Goal: Task Accomplishment & Management: Manage account settings

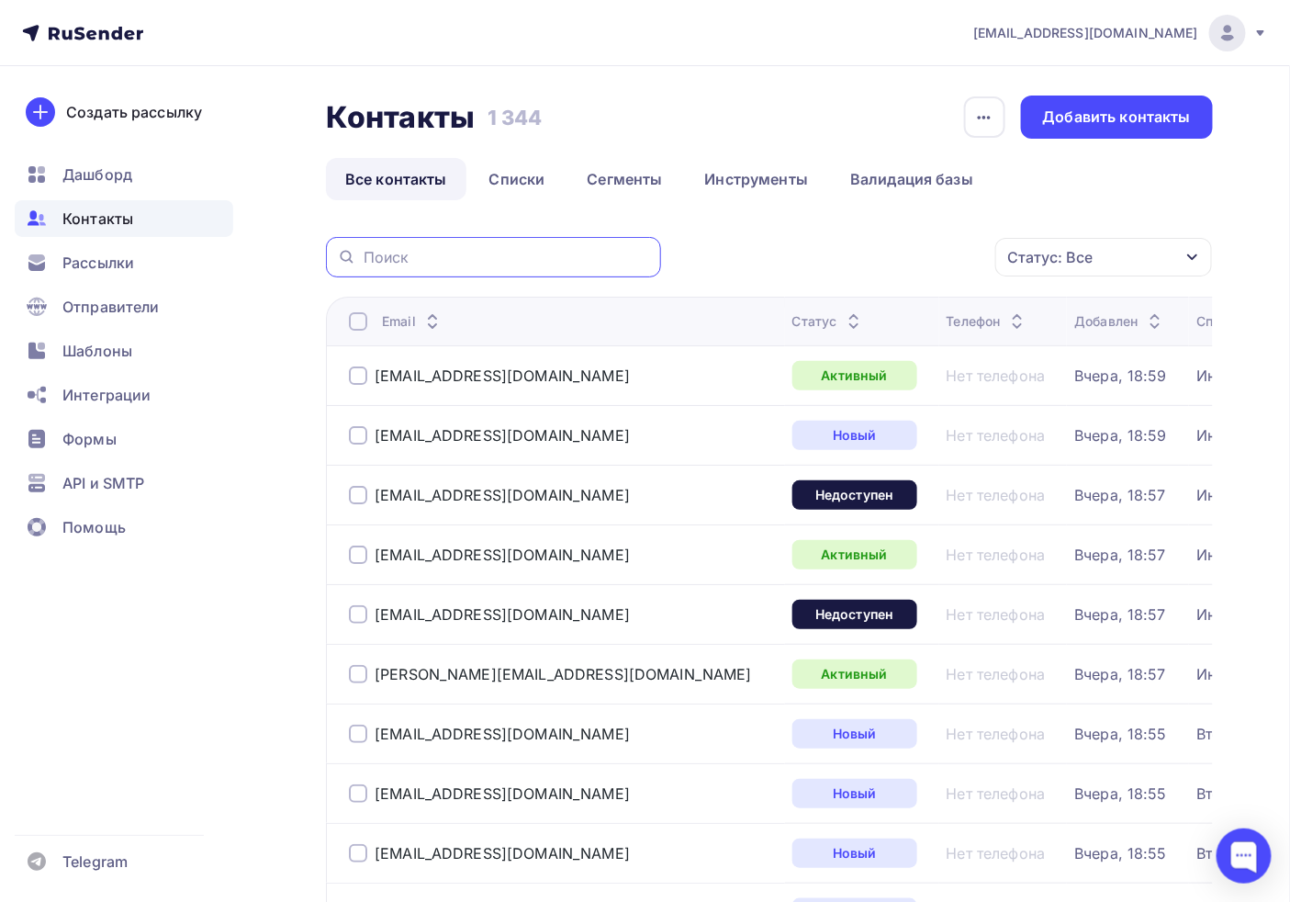
click at [517, 268] on div at bounding box center [493, 257] width 335 height 40
paste input ": [EMAIL_ADDRESS][DOMAIN_NAME]"
click at [375, 248] on input ": [EMAIL_ADDRESS][DOMAIN_NAME]" at bounding box center [507, 257] width 286 height 20
type input "[EMAIL_ADDRESS][DOMAIN_NAME]"
click at [533, 240] on div "[EMAIL_ADDRESS][DOMAIN_NAME]" at bounding box center [493, 257] width 335 height 40
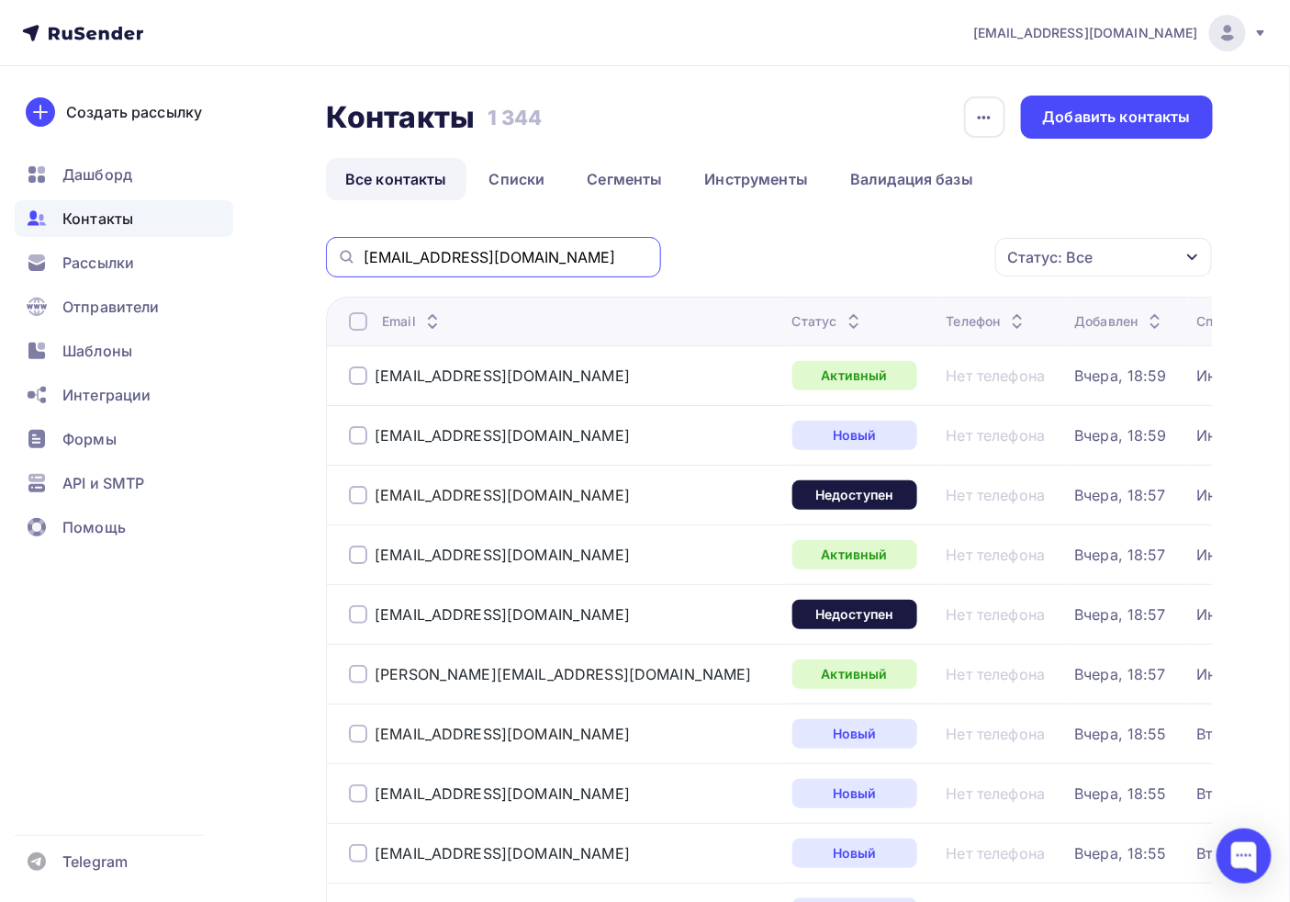
click at [533, 251] on input "[EMAIL_ADDRESS][DOMAIN_NAME]" at bounding box center [507, 257] width 286 height 20
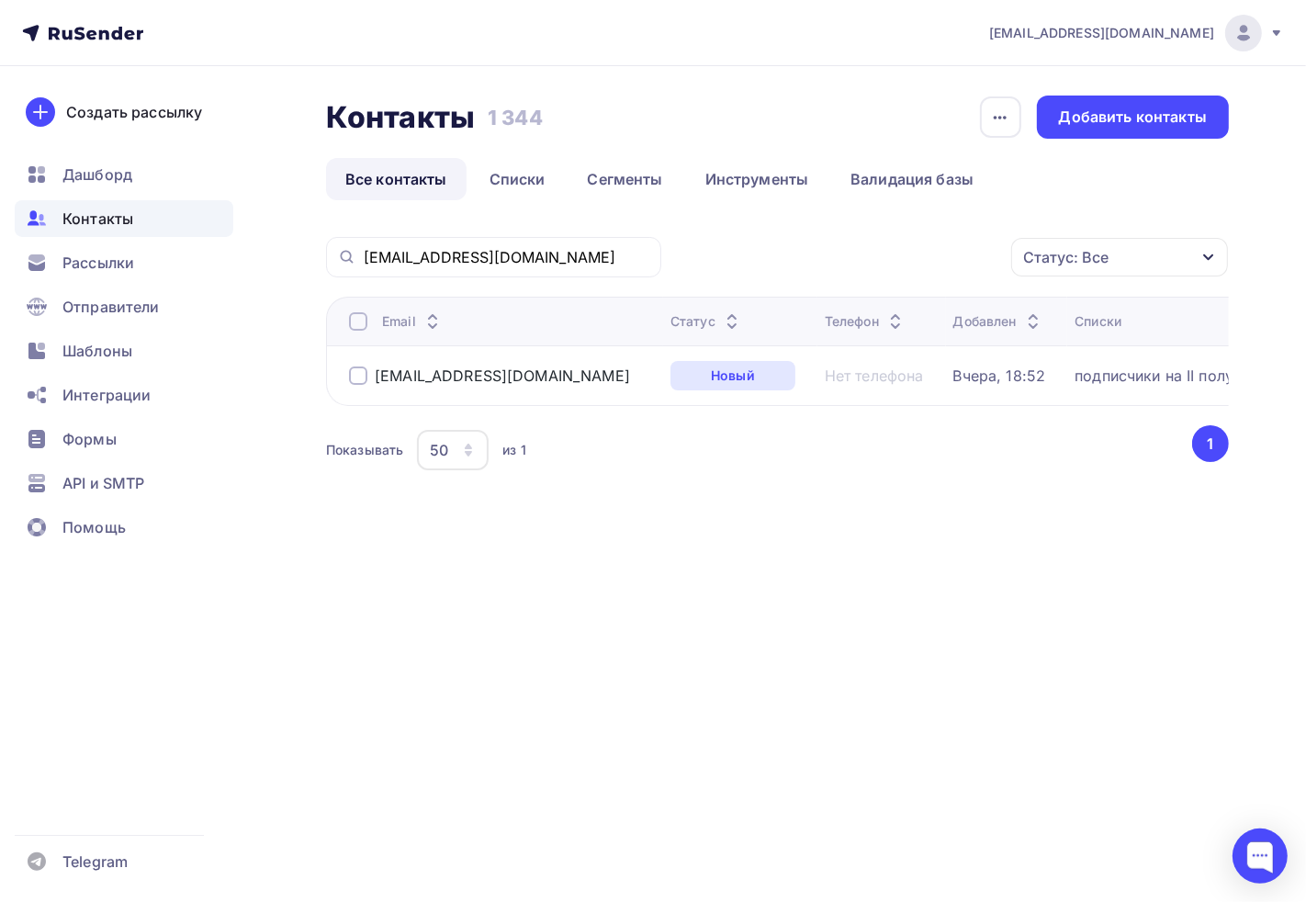
click at [360, 382] on div at bounding box center [358, 375] width 18 height 18
click at [889, 245] on div "Действие" at bounding box center [874, 258] width 242 height 36
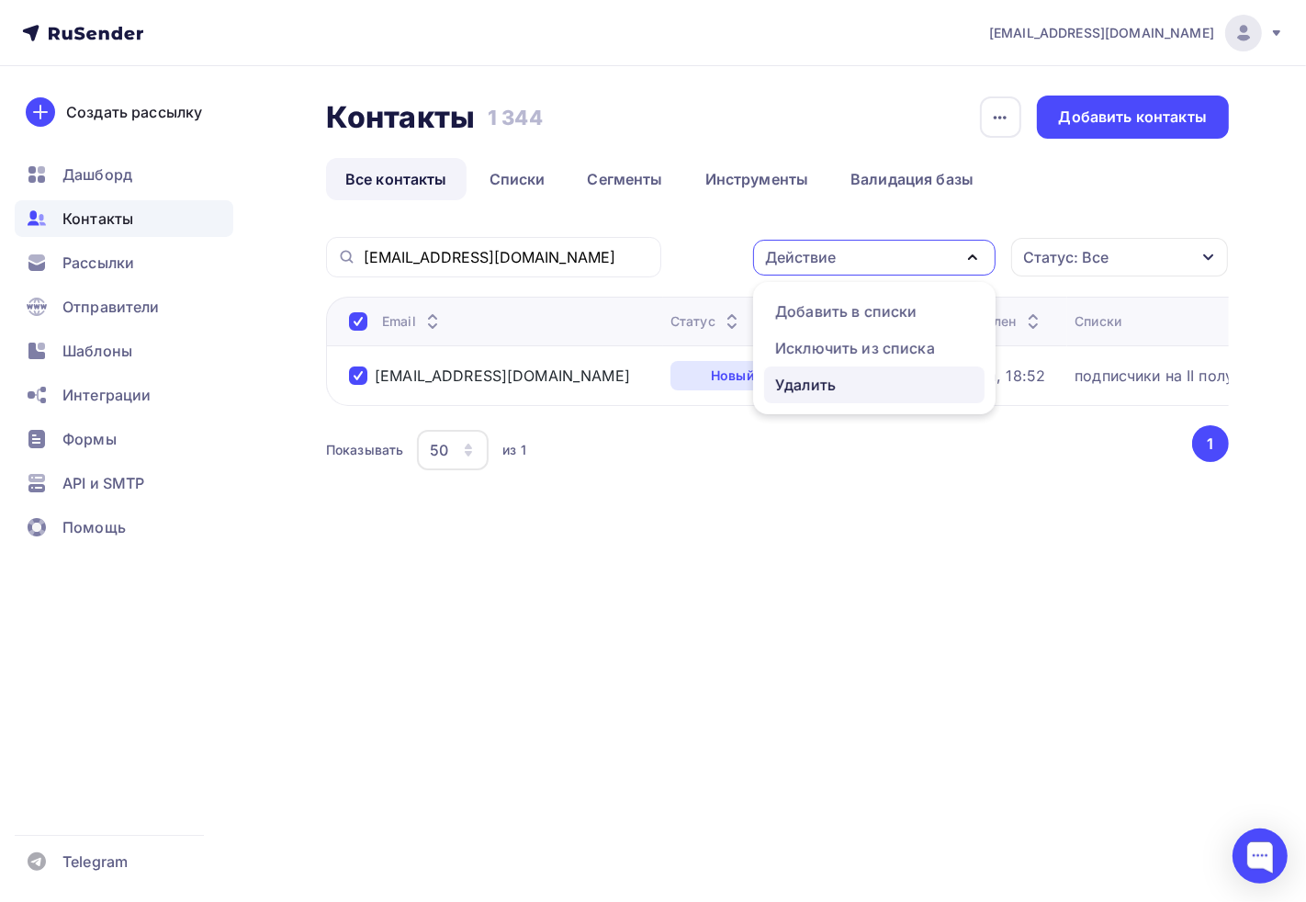
click at [821, 378] on div "Удалить" at bounding box center [805, 385] width 61 height 22
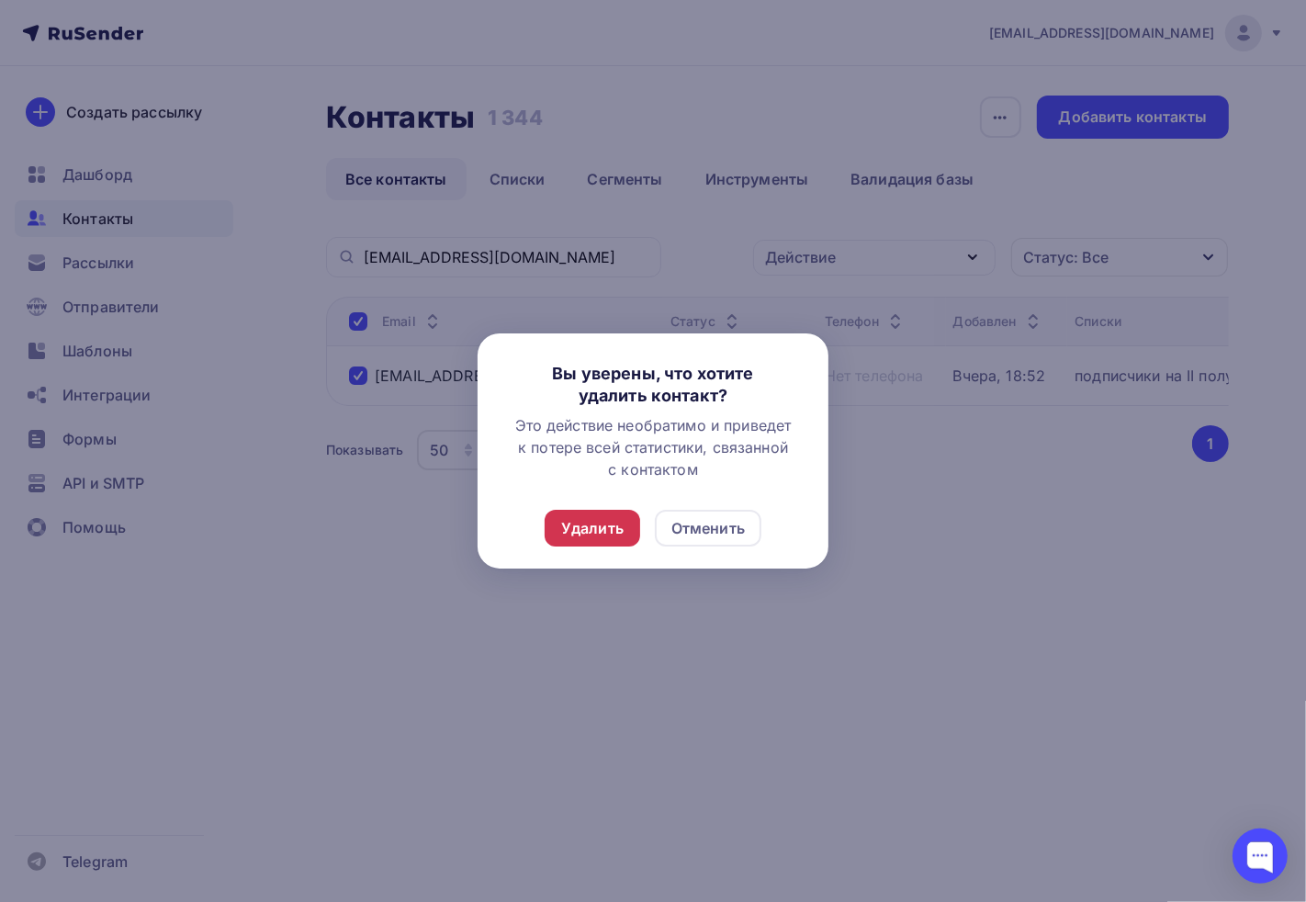
click at [602, 543] on div "Удалить" at bounding box center [592, 528] width 95 height 37
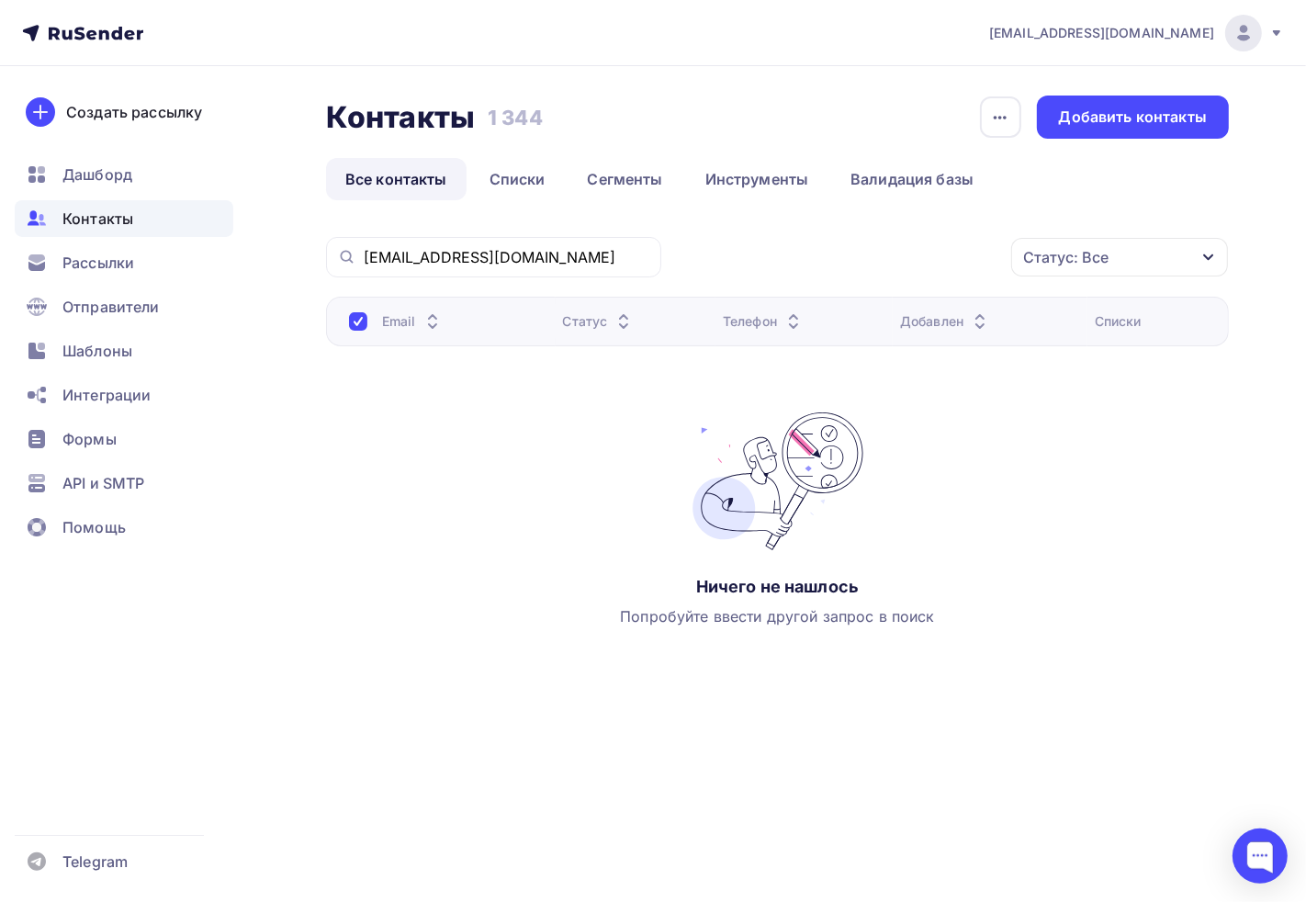
click at [345, 313] on th "Email" at bounding box center [441, 322] width 230 height 50
click at [354, 323] on div at bounding box center [358, 321] width 18 height 18
drag, startPoint x: 466, startPoint y: 252, endPoint x: 0, endPoint y: 255, distance: 465.6
click at [0, 255] on div "[EMAIL_ADDRESS][DOMAIN_NAME] Аккаунт Тарифы Выйти Создать рассылку [GEOGRAPHIC_…" at bounding box center [653, 391] width 1306 height 782
click at [519, 171] on link "Списки" at bounding box center [517, 179] width 95 height 42
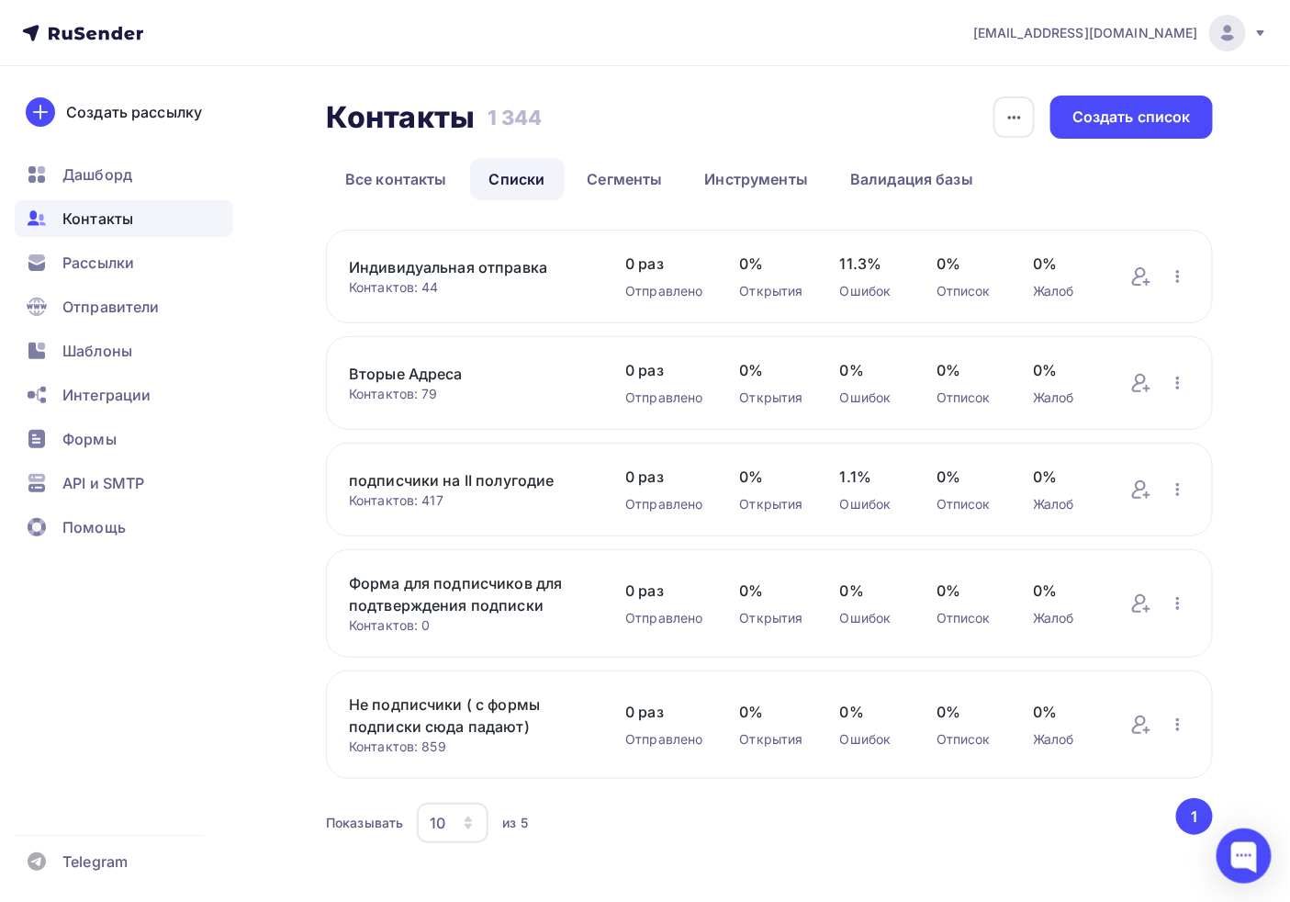
click at [439, 474] on link "подписчики на II полугодие" at bounding box center [469, 480] width 240 height 22
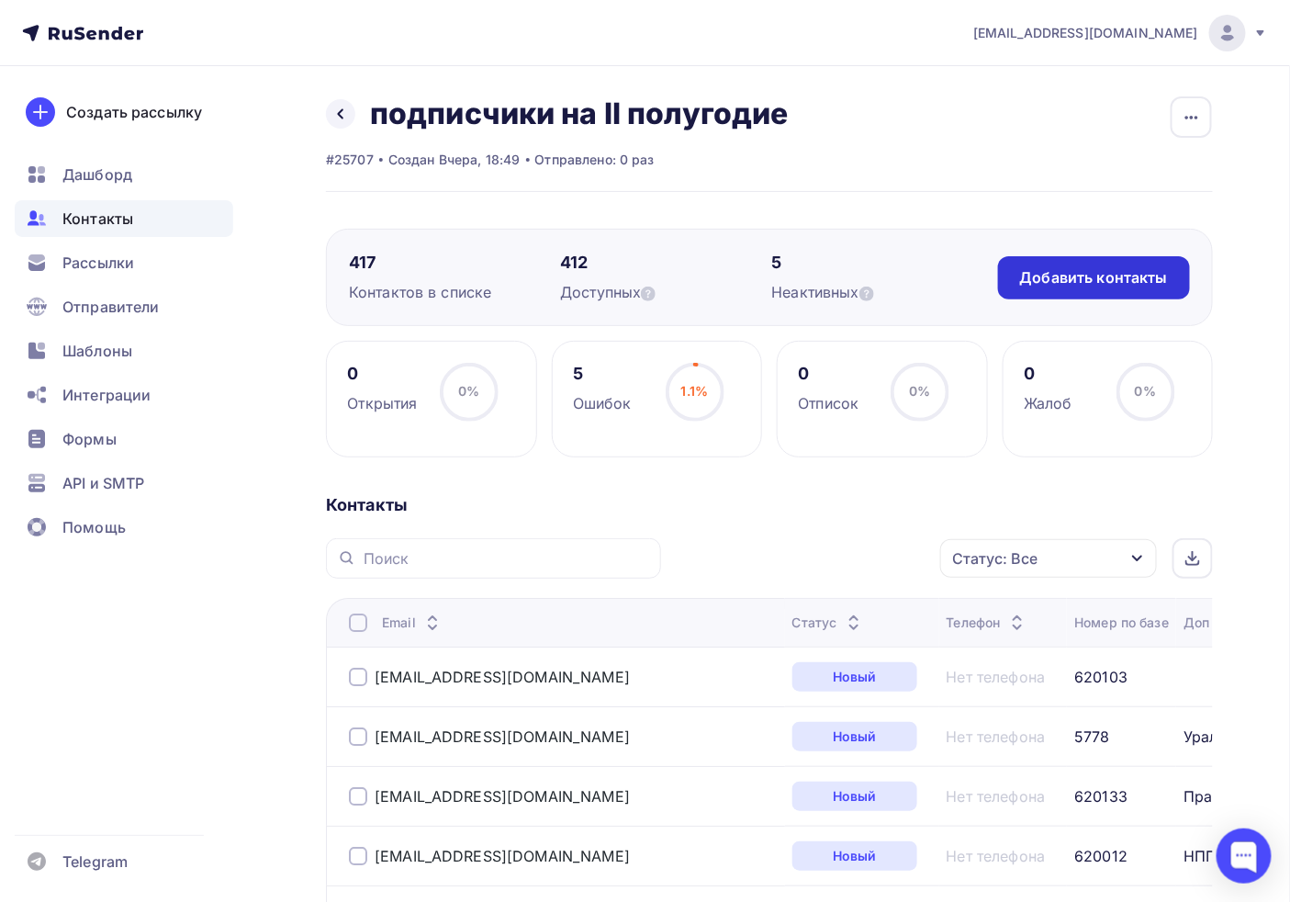
click at [1052, 260] on div "Добавить контакты" at bounding box center [1094, 277] width 192 height 43
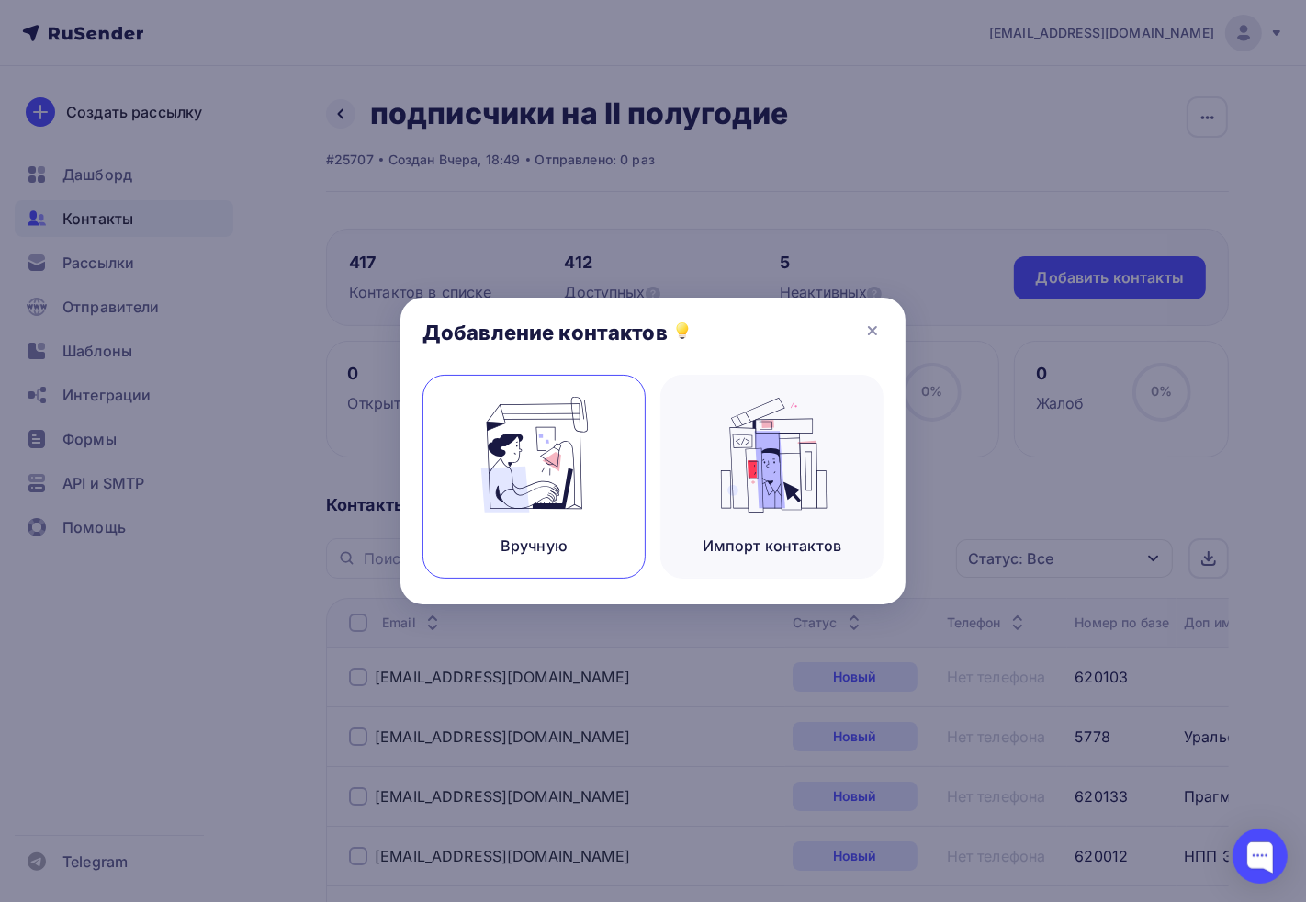
click at [575, 488] on img at bounding box center [534, 455] width 123 height 116
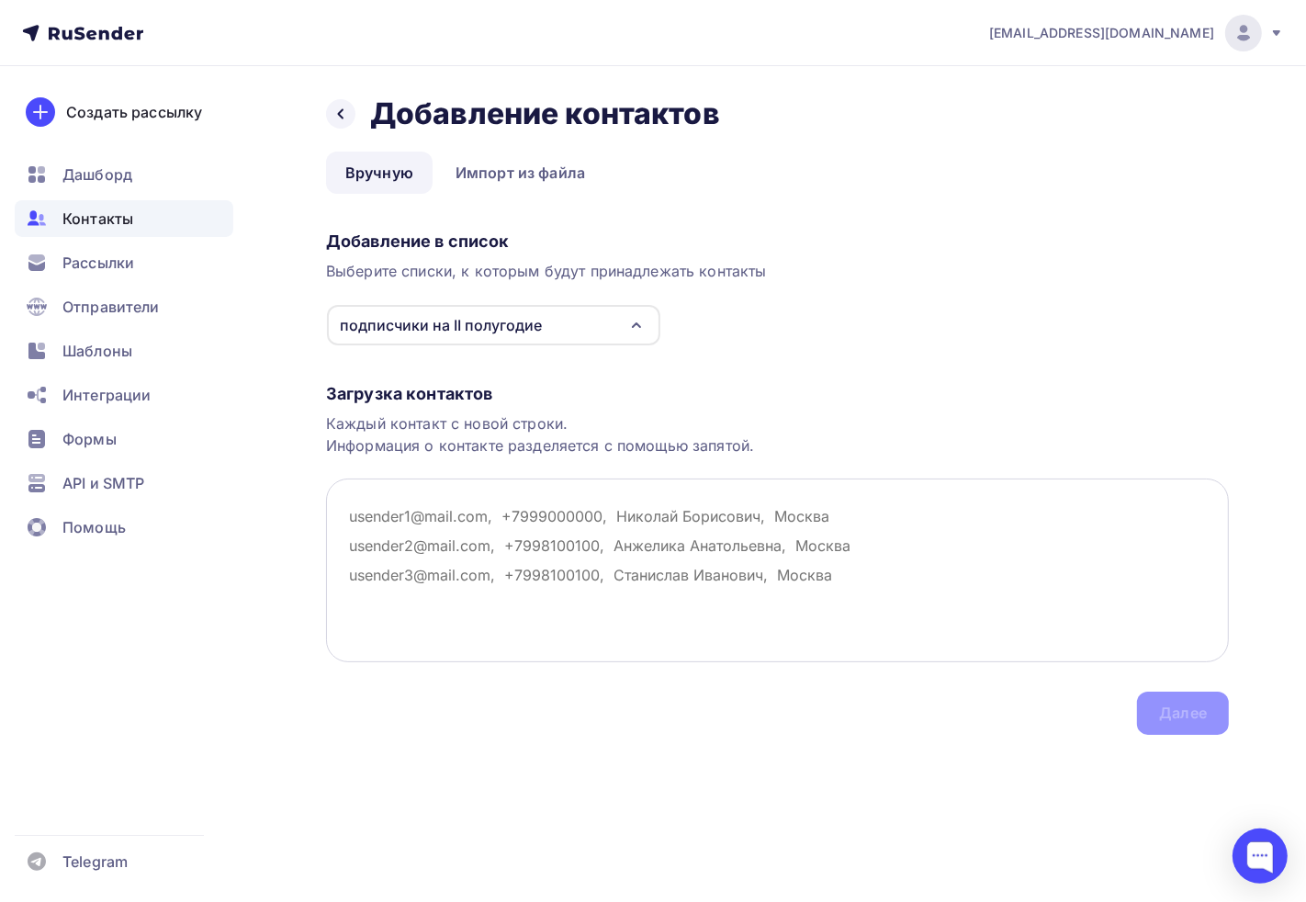
click at [433, 529] on textarea at bounding box center [777, 570] width 903 height 184
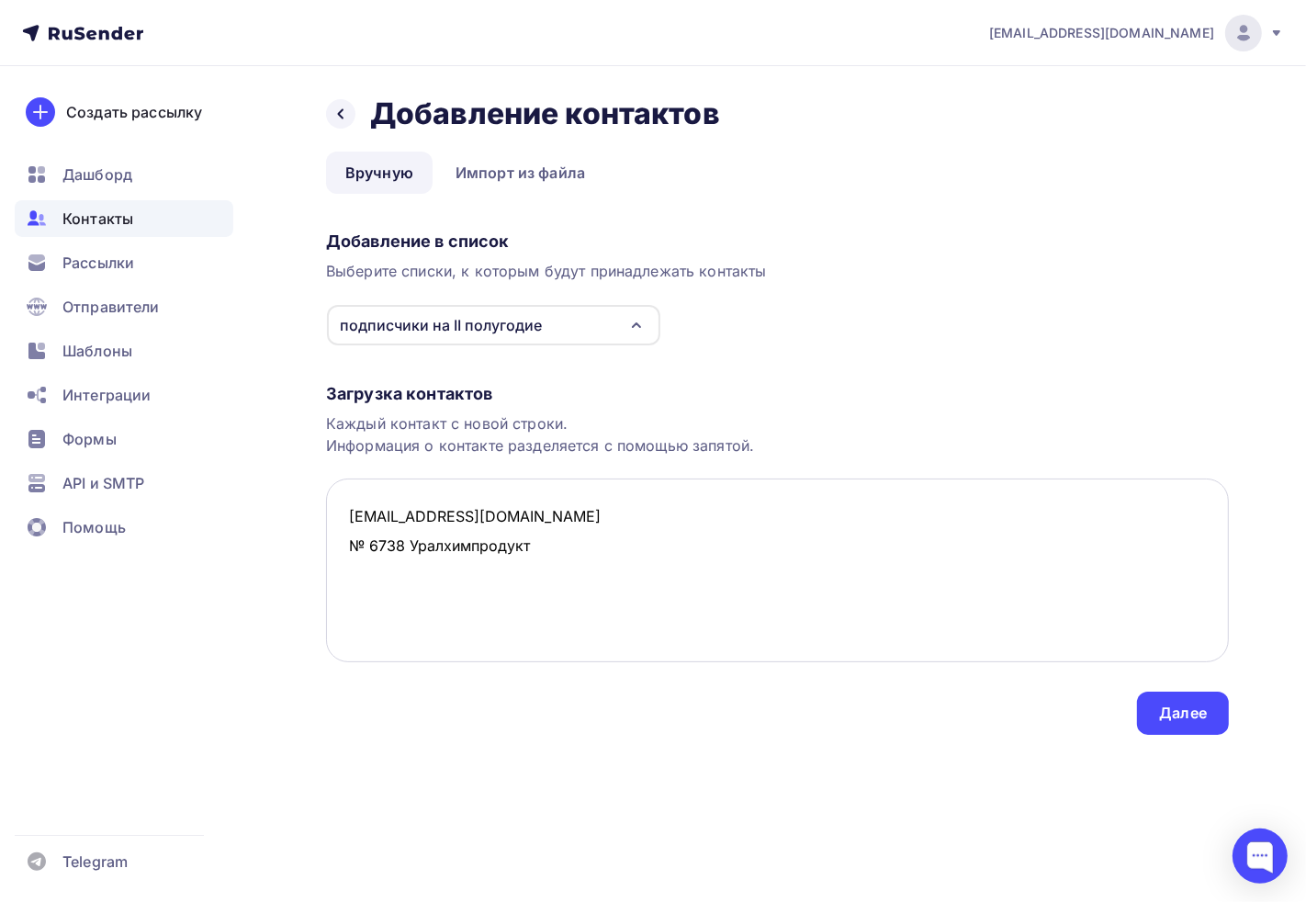
click at [349, 546] on textarea "[EMAIL_ADDRESS][DOMAIN_NAME] № 6738 Уралхимпродукт" at bounding box center [777, 570] width 903 height 184
click at [361, 543] on textarea "[EMAIL_ADDRESS][DOMAIN_NAME] № 6738 Уралхимпродукт" at bounding box center [777, 570] width 903 height 184
click at [370, 544] on textarea "[EMAIL_ADDRESS][DOMAIN_NAME] № 6738 Уралхимпродукт" at bounding box center [777, 570] width 903 height 184
click at [499, 514] on textarea "[EMAIL_ADDRESS][DOMAIN_NAME], 6738 Уралхимпродукт" at bounding box center [777, 570] width 903 height 184
click at [493, 516] on textarea "[EMAIL_ADDRESS][DOMAIN_NAME], 6738 Уралхимпродукт" at bounding box center [777, 570] width 903 height 184
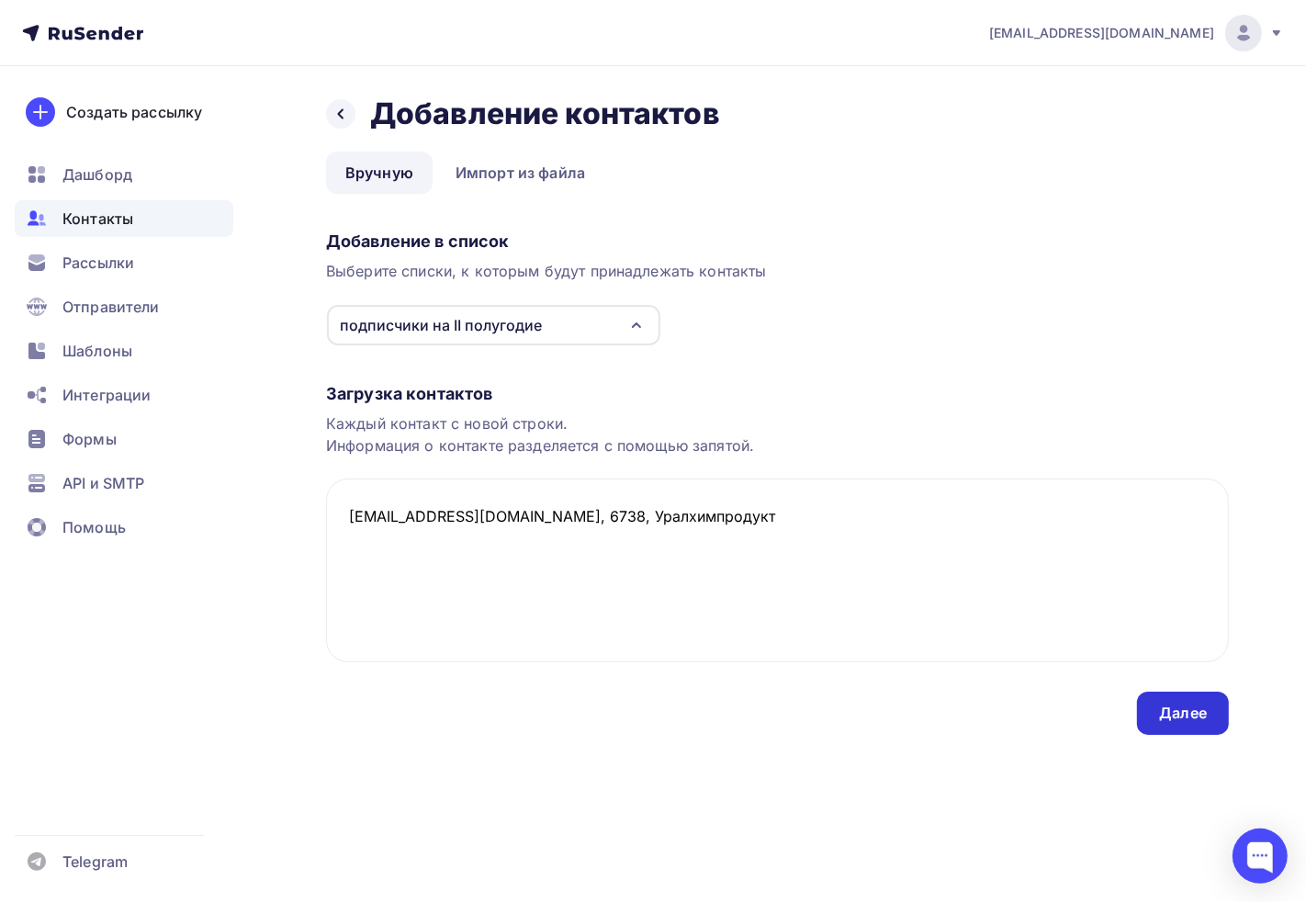
type textarea "[EMAIL_ADDRESS][DOMAIN_NAME], 6738, Уралхимпродукт"
click at [1161, 722] on div "Далее" at bounding box center [1183, 712] width 92 height 43
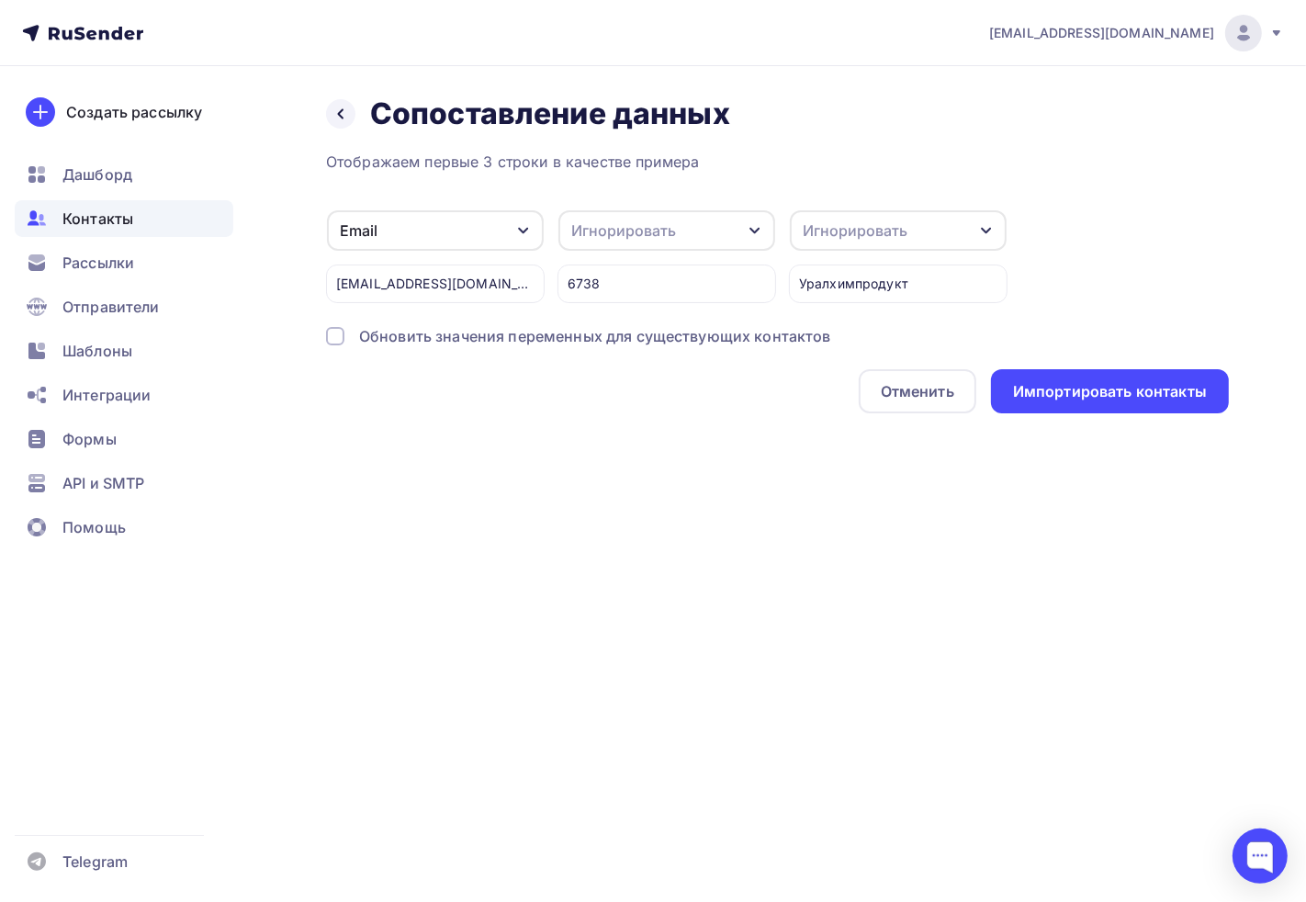
click at [649, 234] on div "Игнорировать" at bounding box center [623, 230] width 105 height 22
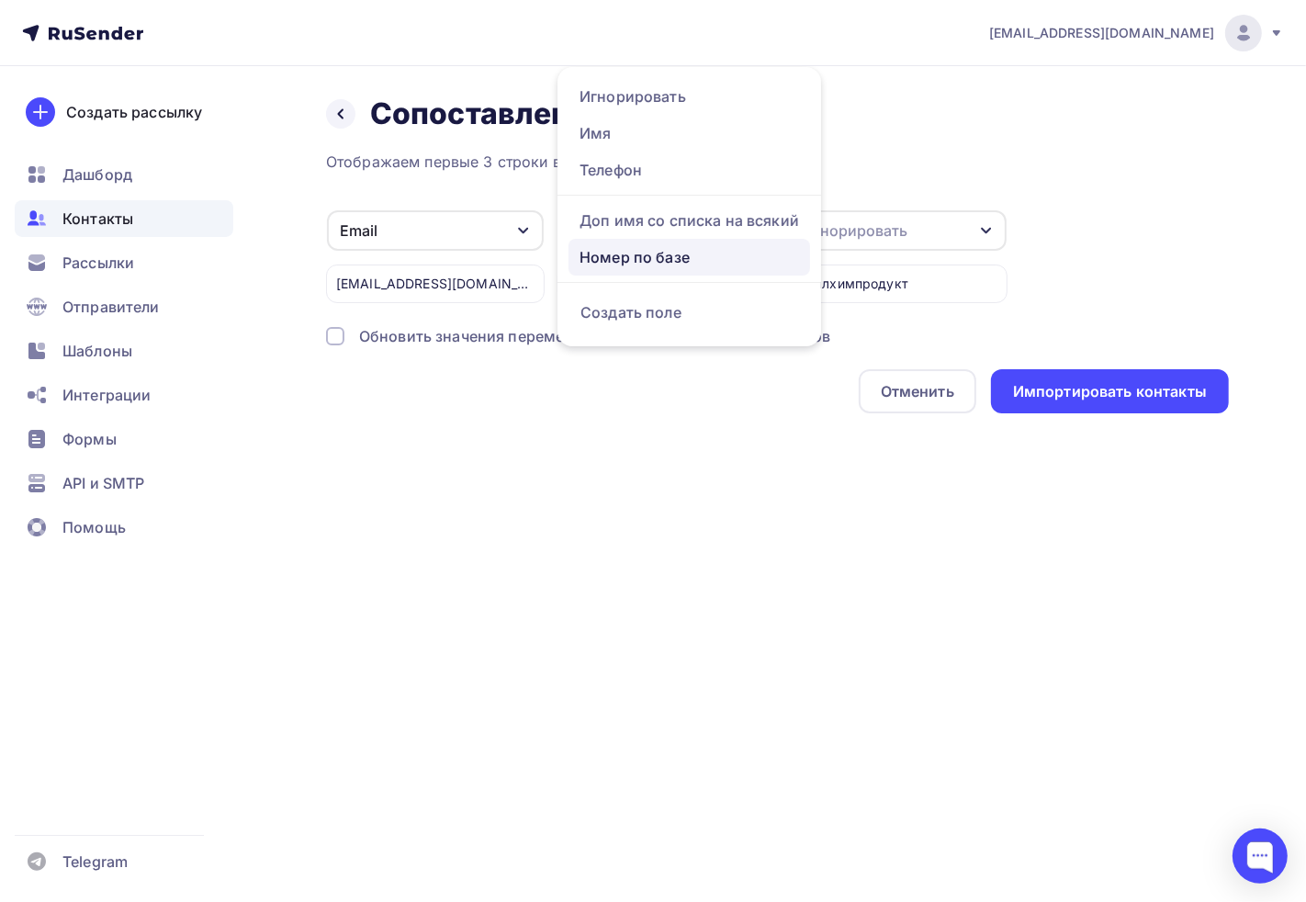
click at [631, 248] on div "Номер по базе" at bounding box center [688, 257] width 219 height 22
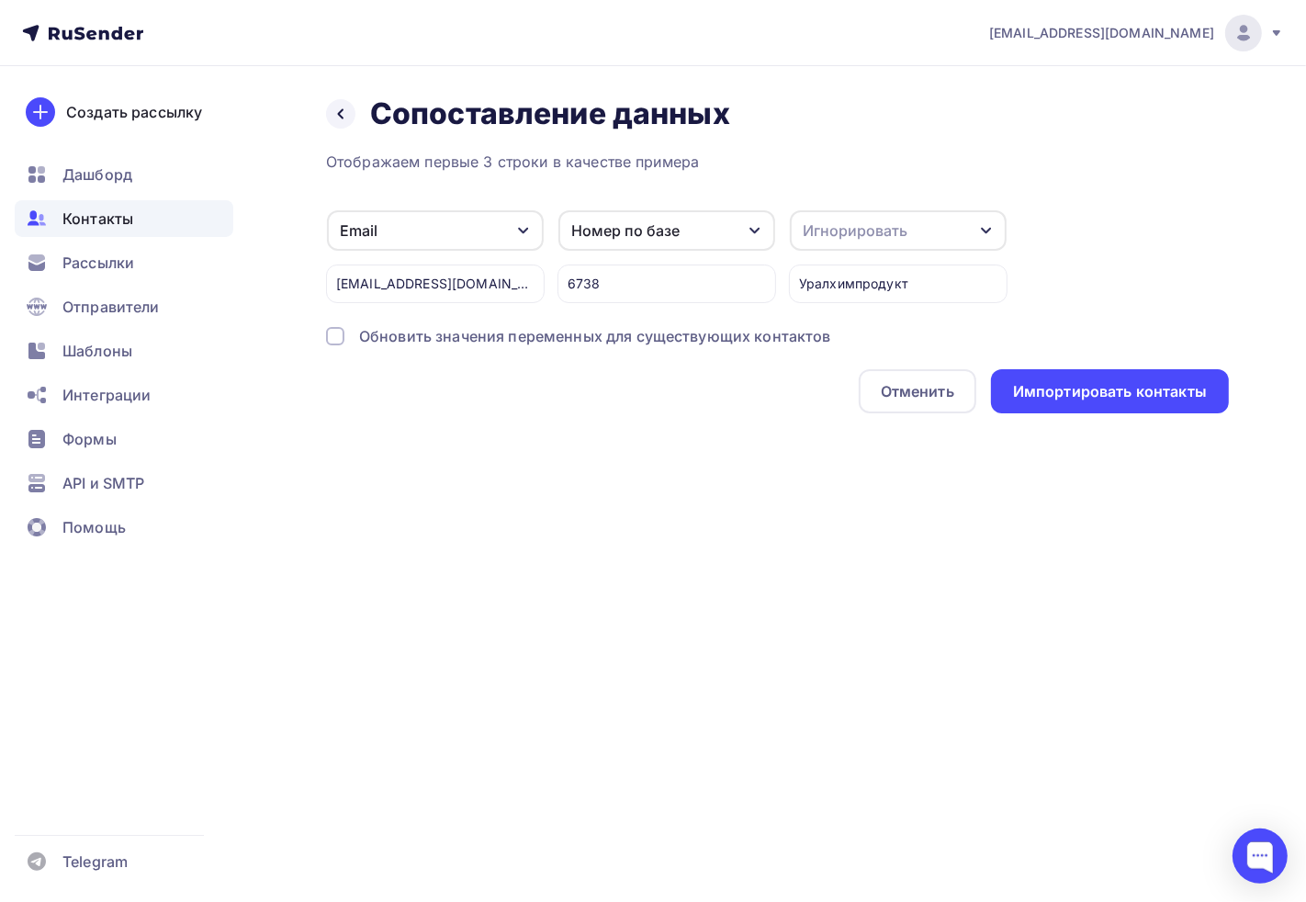
click at [867, 281] on div "Уралхимпродукт" at bounding box center [898, 283] width 219 height 39
click at [859, 236] on div "Игнорировать" at bounding box center [855, 230] width 105 height 22
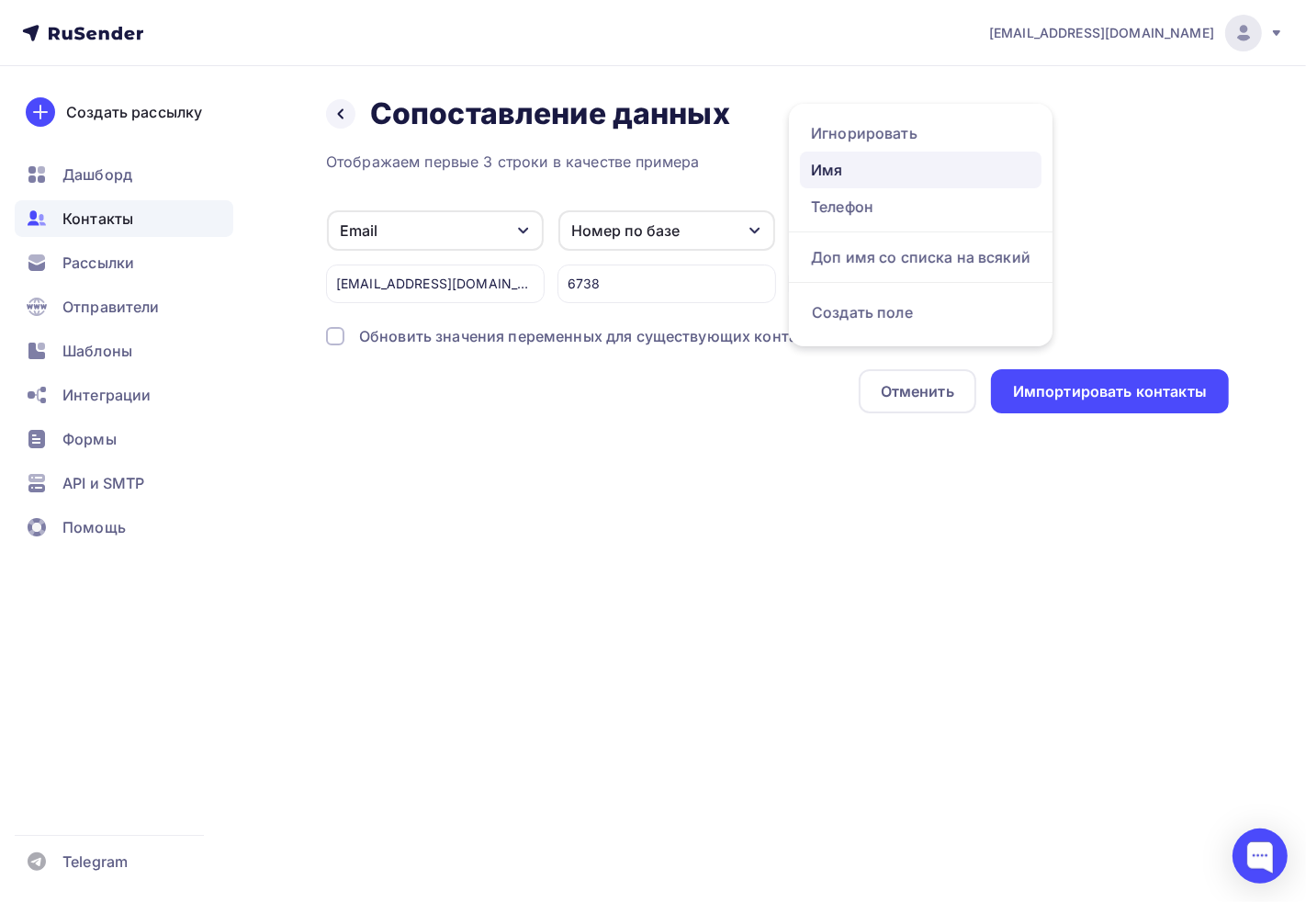
click at [851, 172] on div "Имя" at bounding box center [920, 170] width 219 height 22
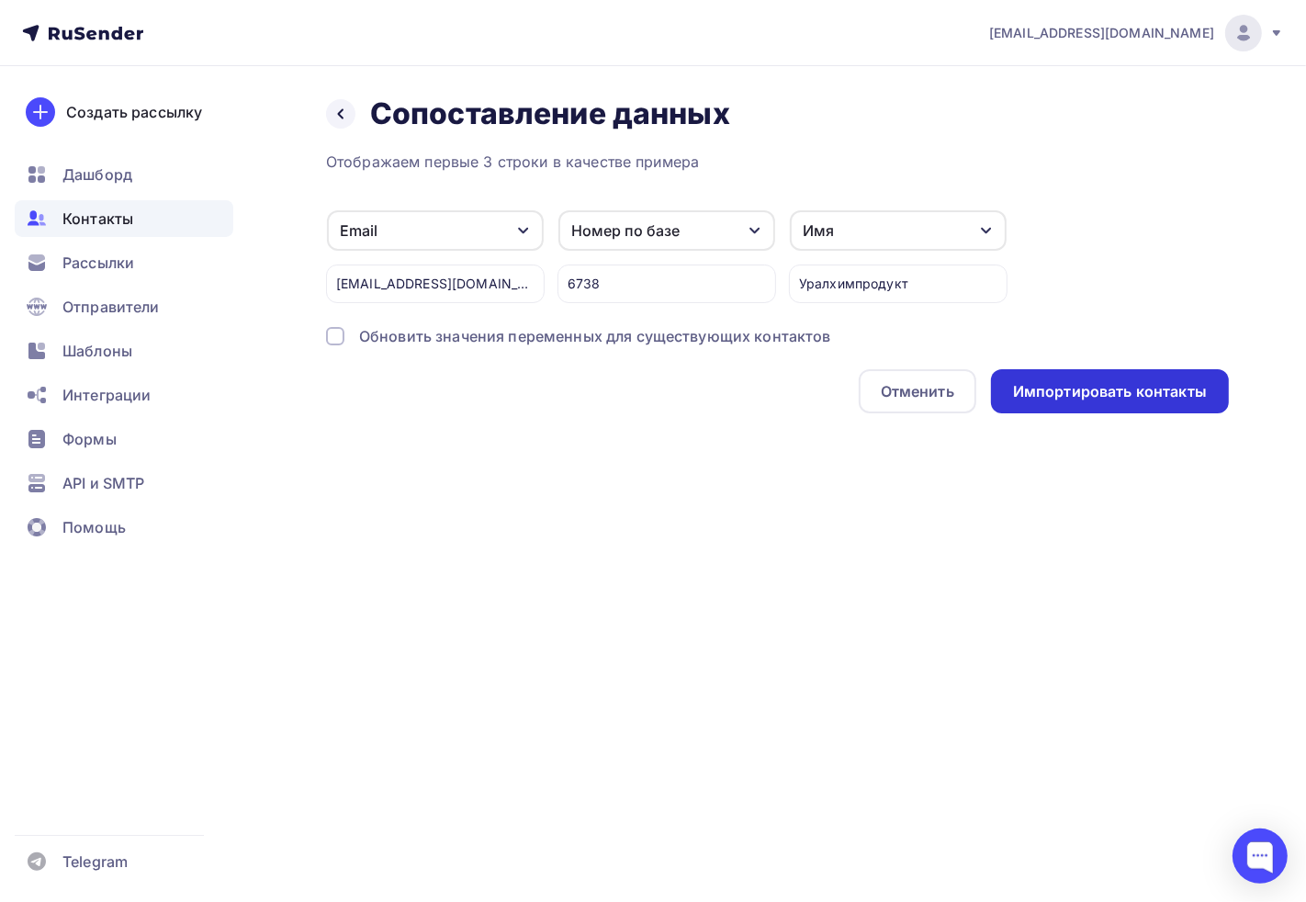
click at [1044, 369] on div "Импортировать контакты" at bounding box center [1110, 391] width 238 height 44
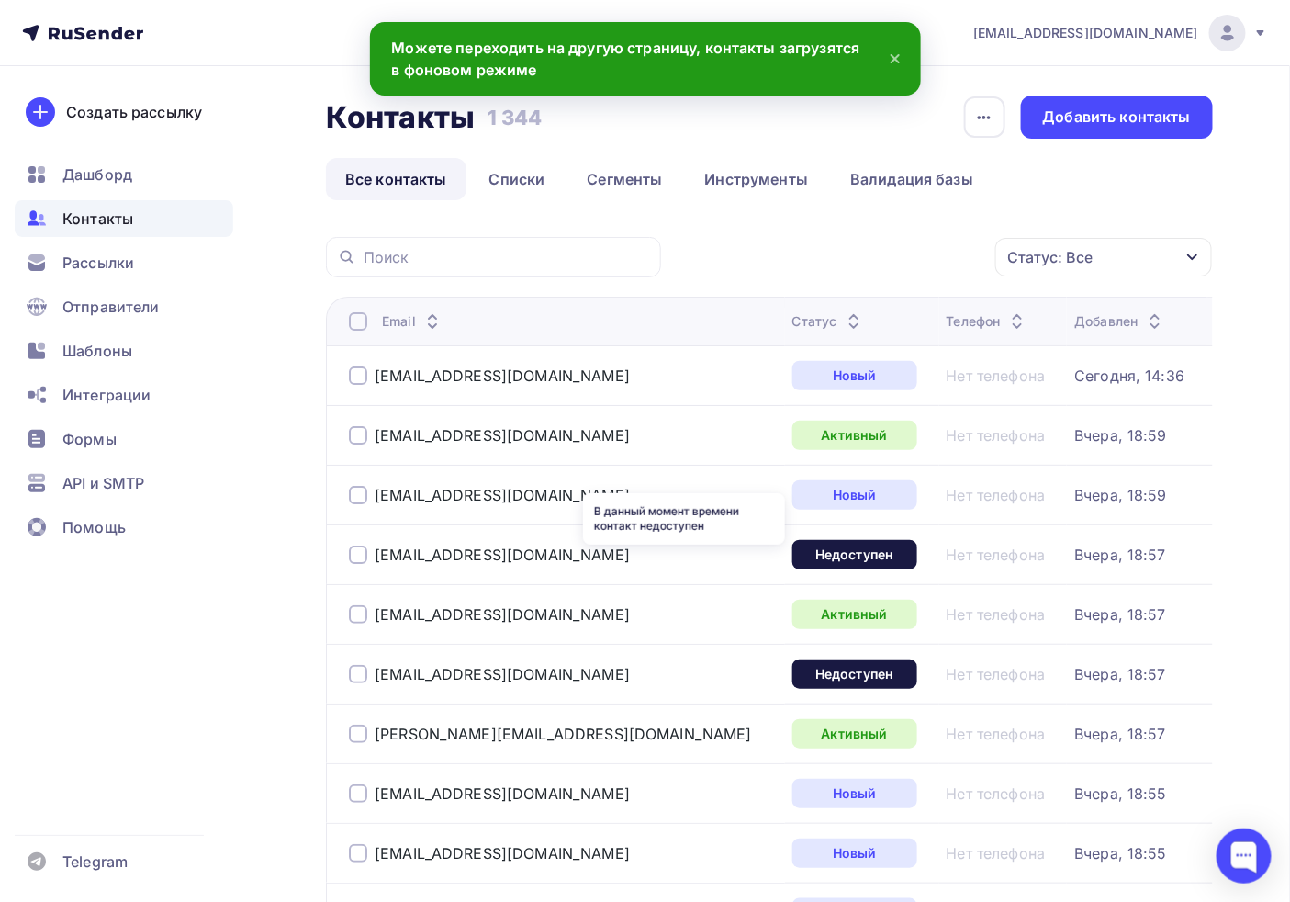
click at [792, 567] on div "Недоступен" at bounding box center [854, 554] width 125 height 29
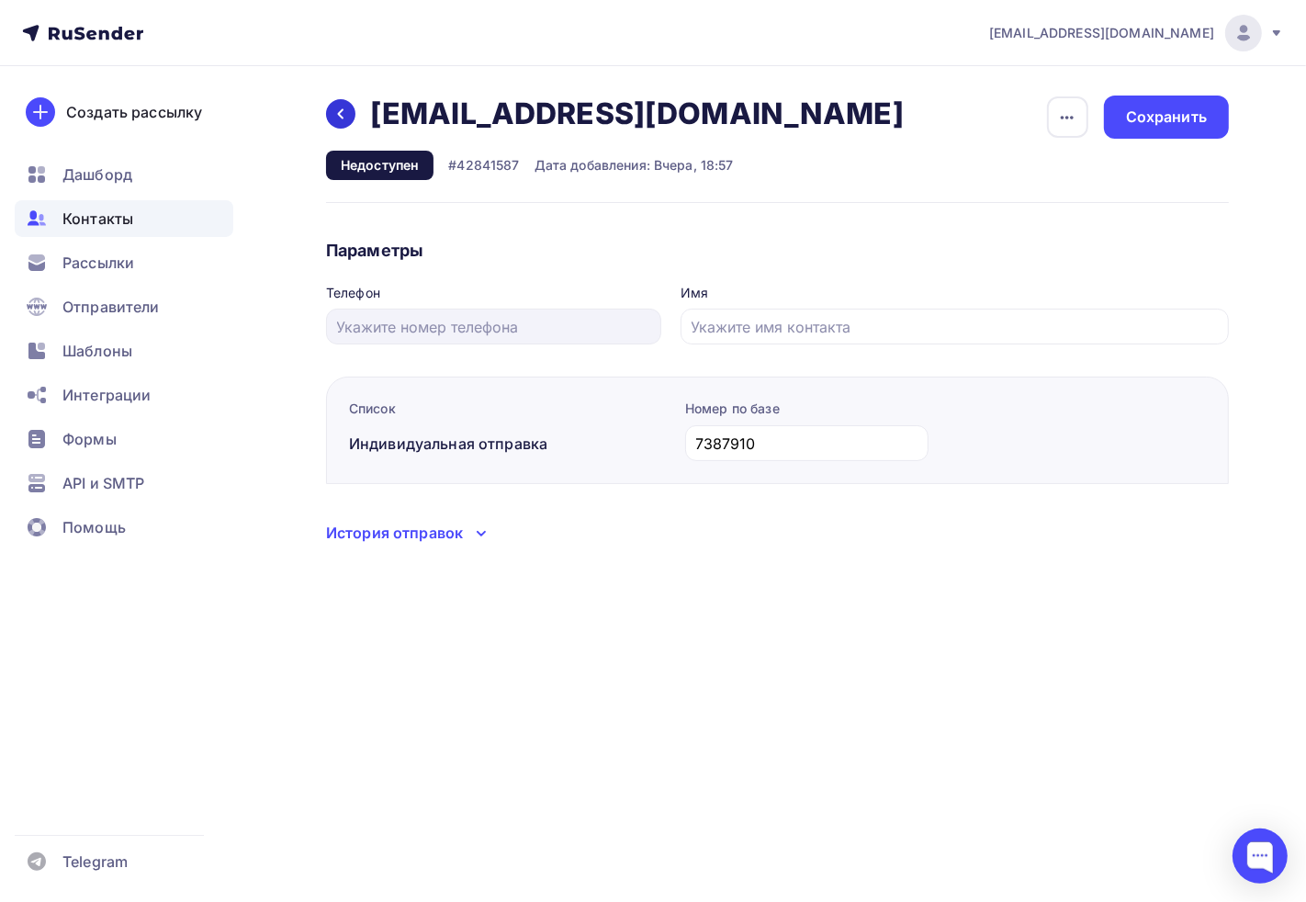
click at [342, 104] on div at bounding box center [340, 113] width 29 height 29
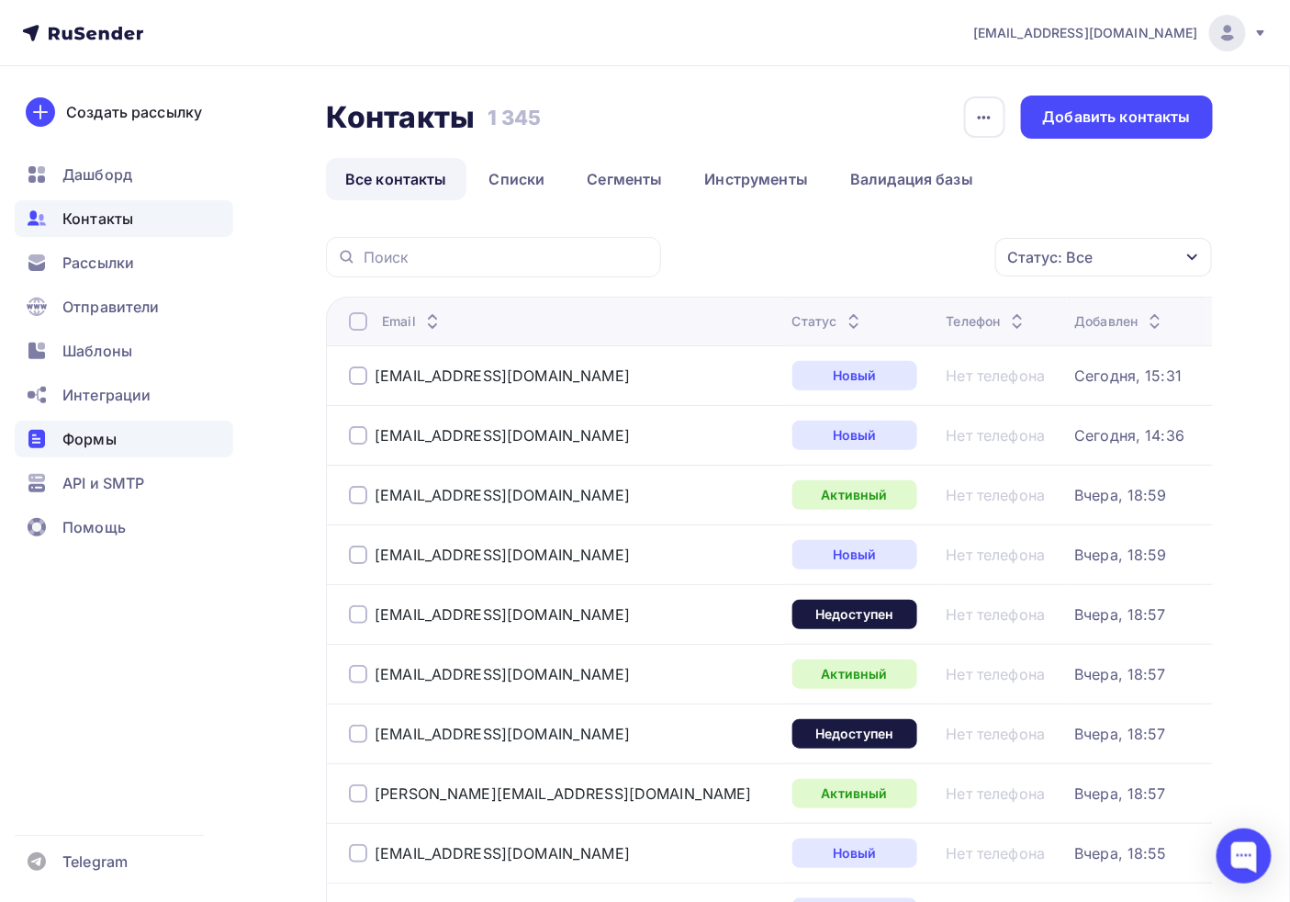
click at [107, 448] on span "Формы" at bounding box center [89, 439] width 54 height 22
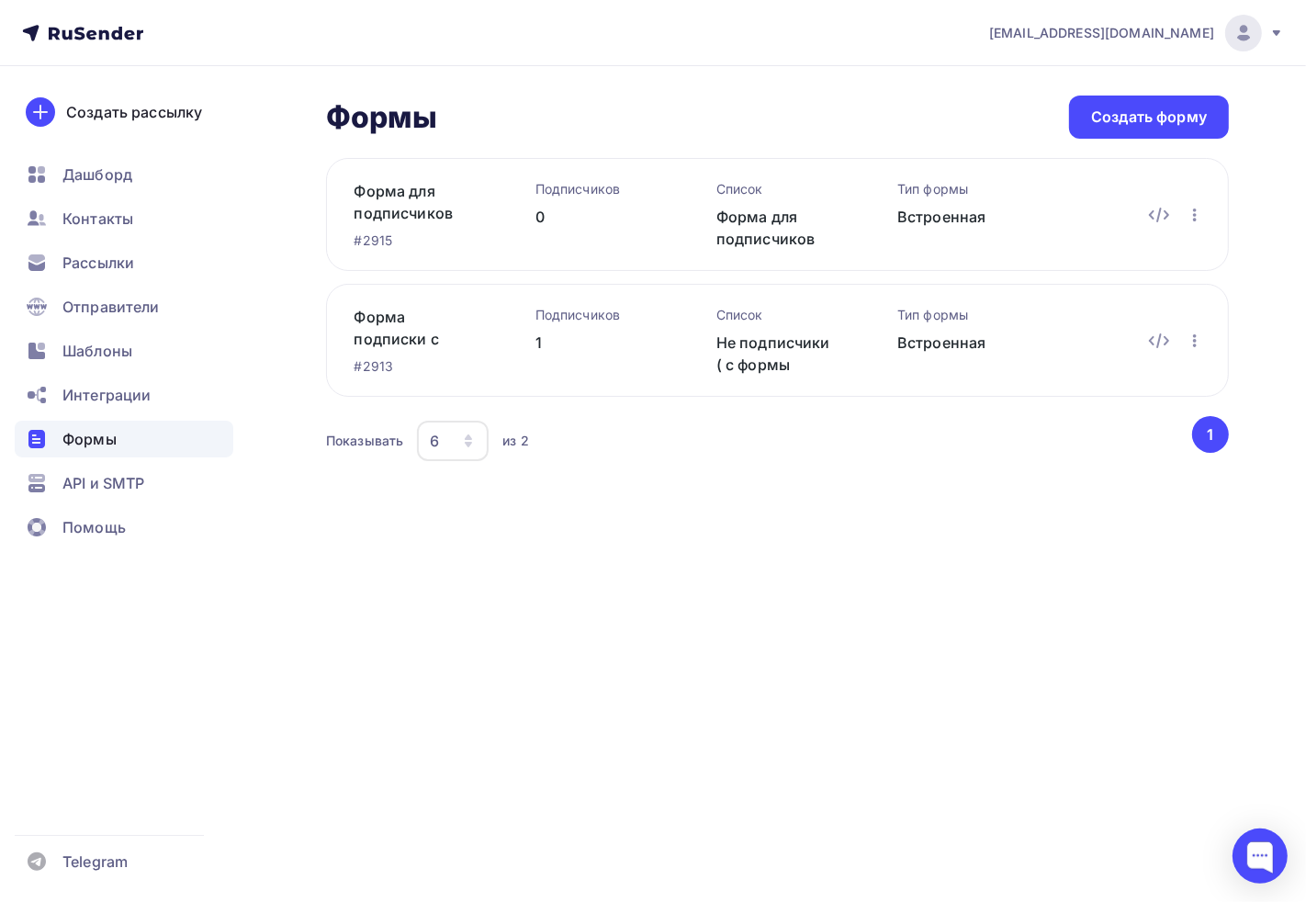
click at [545, 321] on div "Подписчиков" at bounding box center [596, 315] width 122 height 18
click at [810, 528] on div "Формы Формы Создать форму Форма для подписчиков для подтверждентя #2915 Подписч…" at bounding box center [653, 302] width 1306 height 473
click at [617, 317] on div "Подписчиков" at bounding box center [596, 315] width 122 height 18
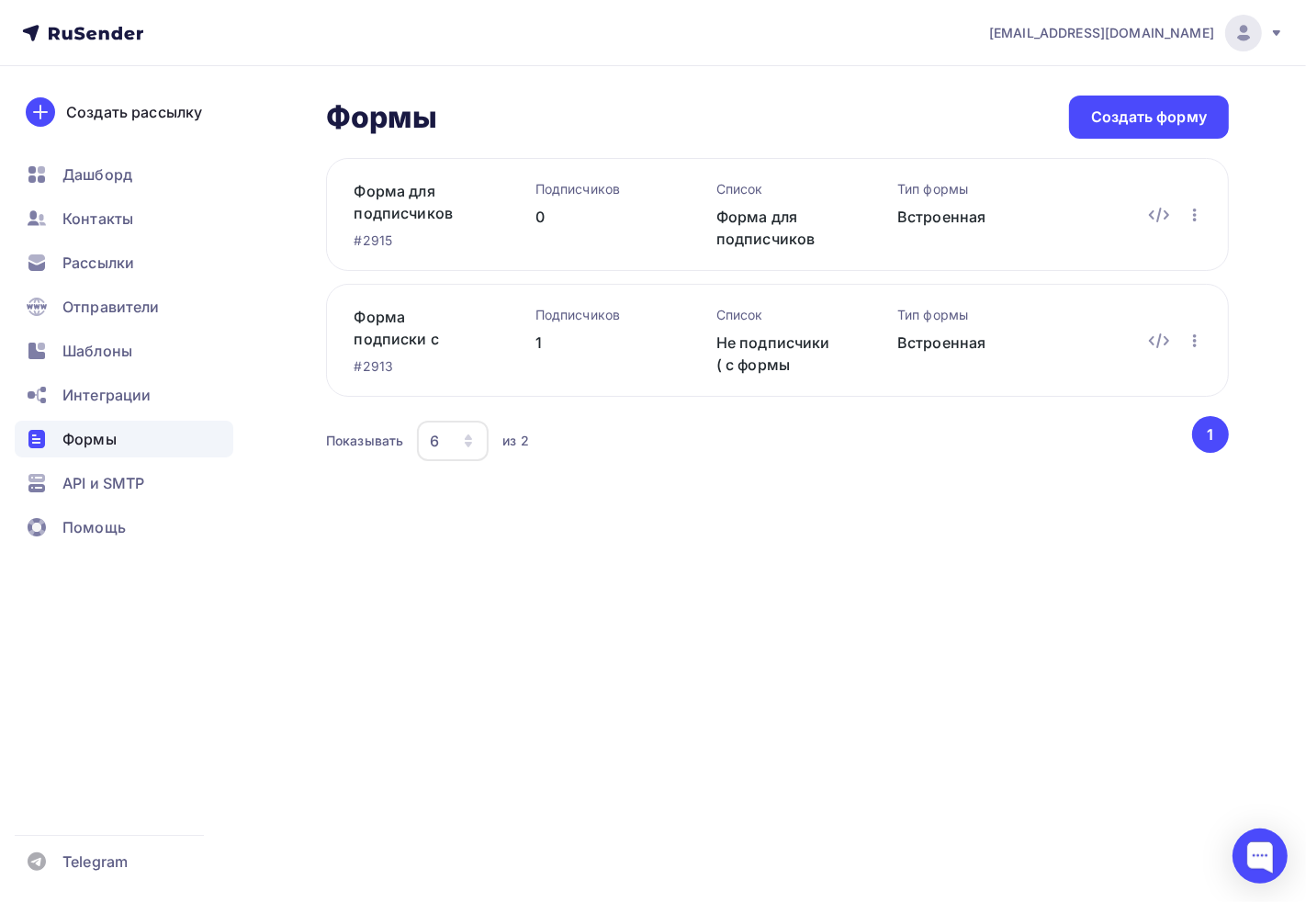
click at [617, 317] on div "Подписчиков" at bounding box center [596, 315] width 122 height 18
drag, startPoint x: 617, startPoint y: 317, endPoint x: 685, endPoint y: 472, distance: 169.4
click at [617, 317] on div "Подписчиков" at bounding box center [596, 315] width 122 height 18
drag, startPoint x: 795, startPoint y: 649, endPoint x: 773, endPoint y: 599, distance: 55.1
click at [795, 649] on div "[EMAIL_ADDRESS][DOMAIN_NAME] Аккаунт Тарифы Выйти Создать рассылку [GEOGRAPHIC_…" at bounding box center [653, 451] width 1306 height 902
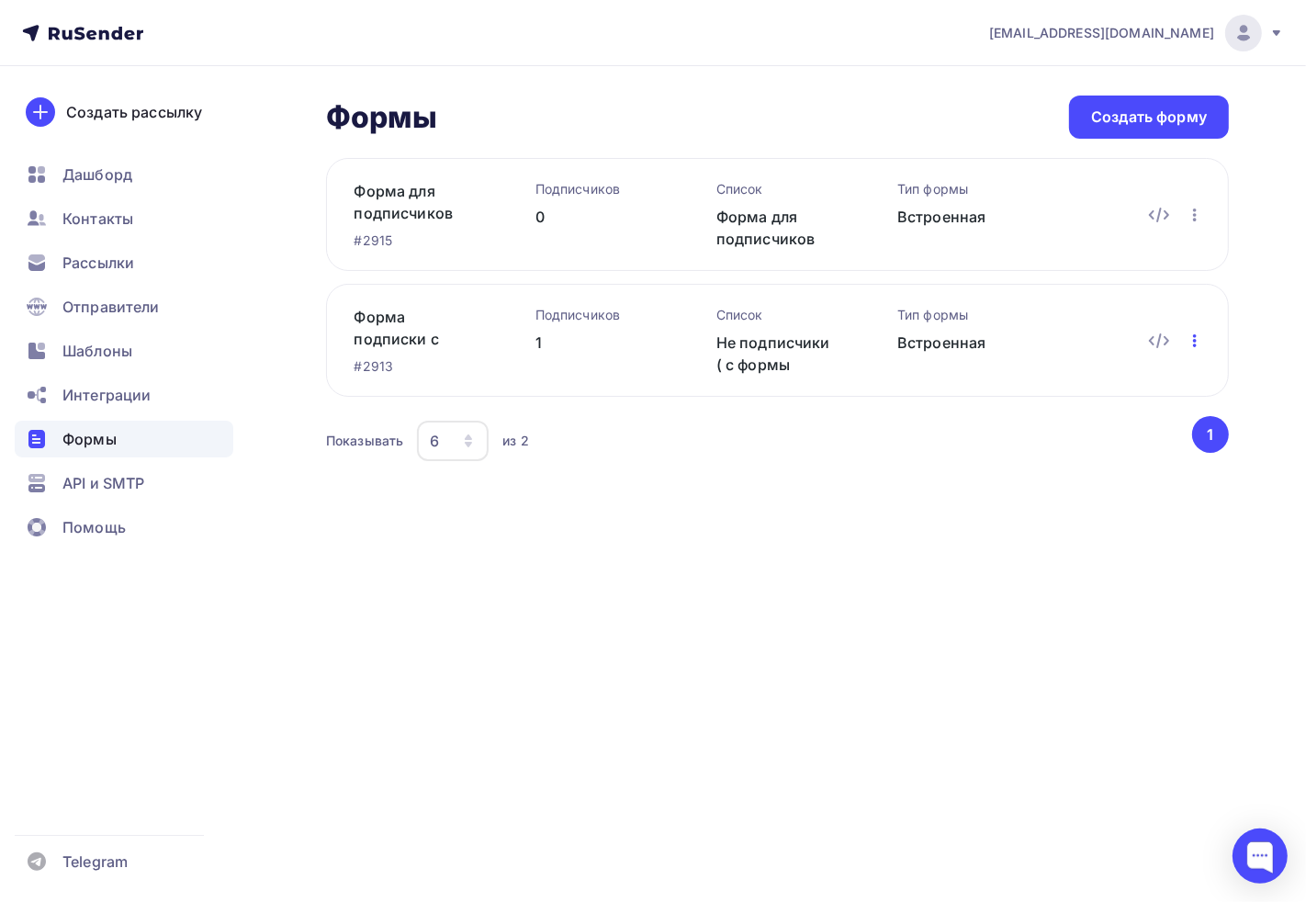
click at [1189, 334] on icon "button" at bounding box center [1195, 341] width 22 height 22
click at [355, 335] on link "Форма подписки с сайта не подписчики" at bounding box center [415, 328] width 122 height 44
click at [417, 207] on link "Форма для подписчиков для подтверждентя" at bounding box center [415, 202] width 122 height 44
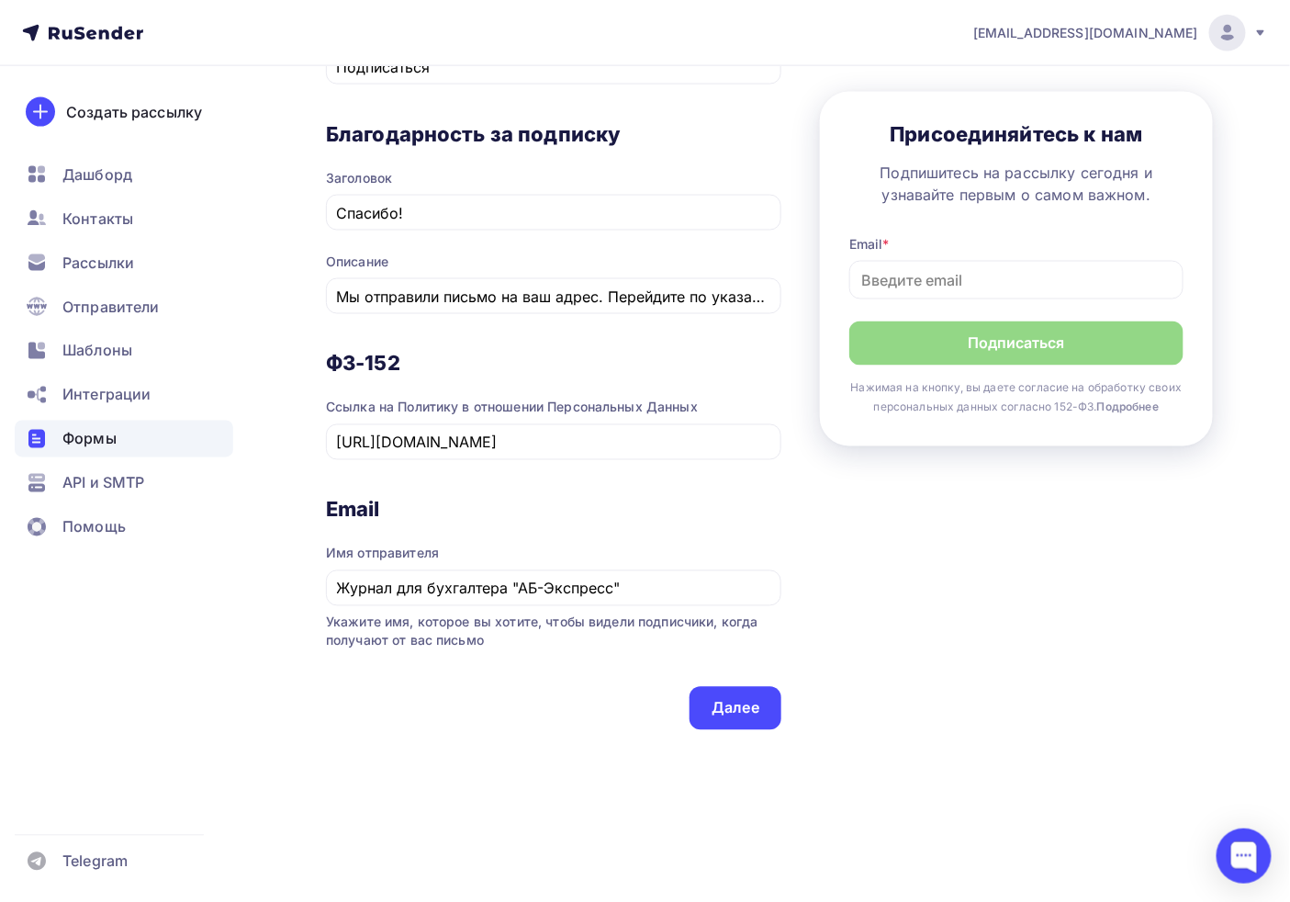
scroll to position [842, 0]
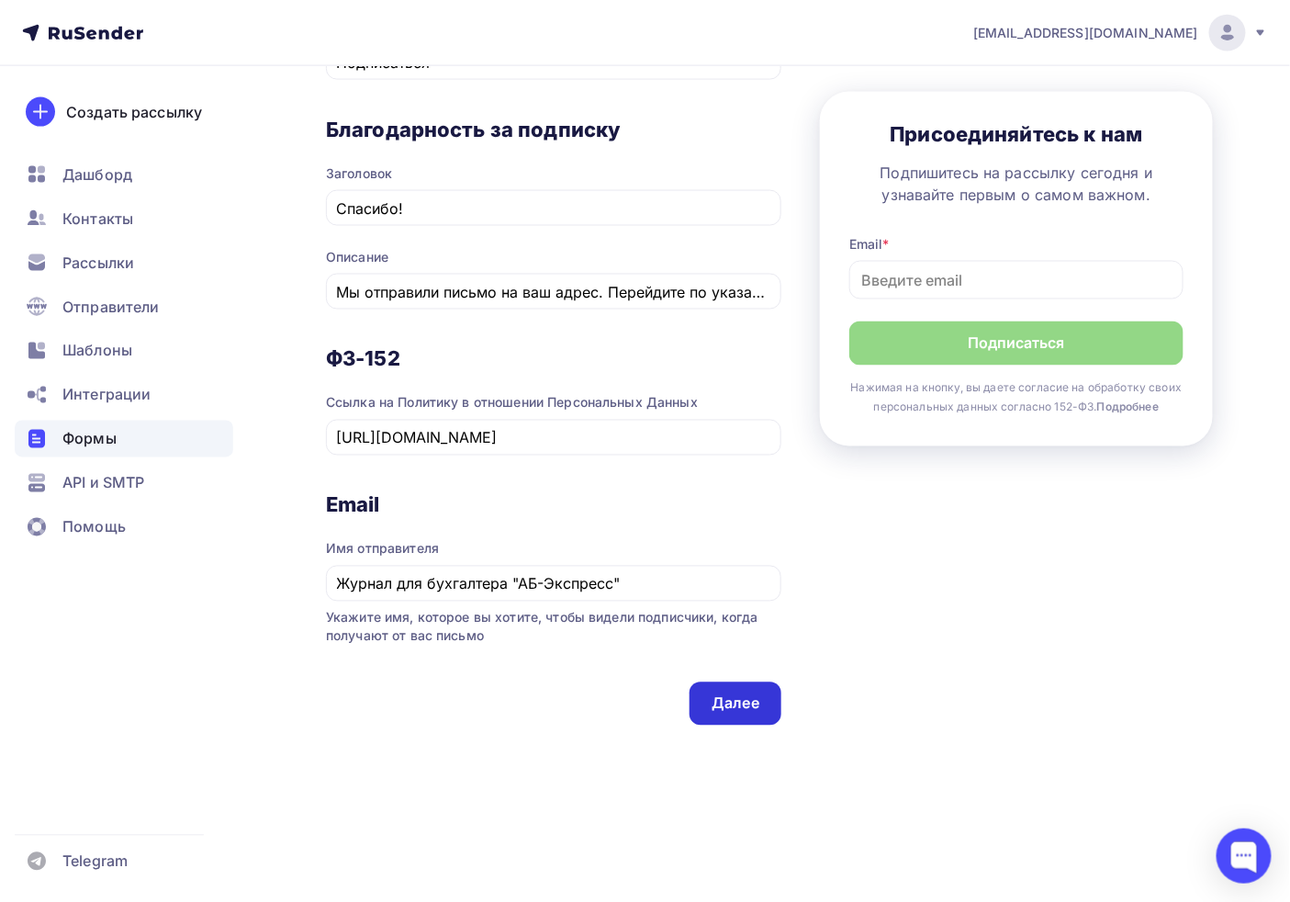
click at [721, 704] on div "Далее" at bounding box center [736, 703] width 48 height 21
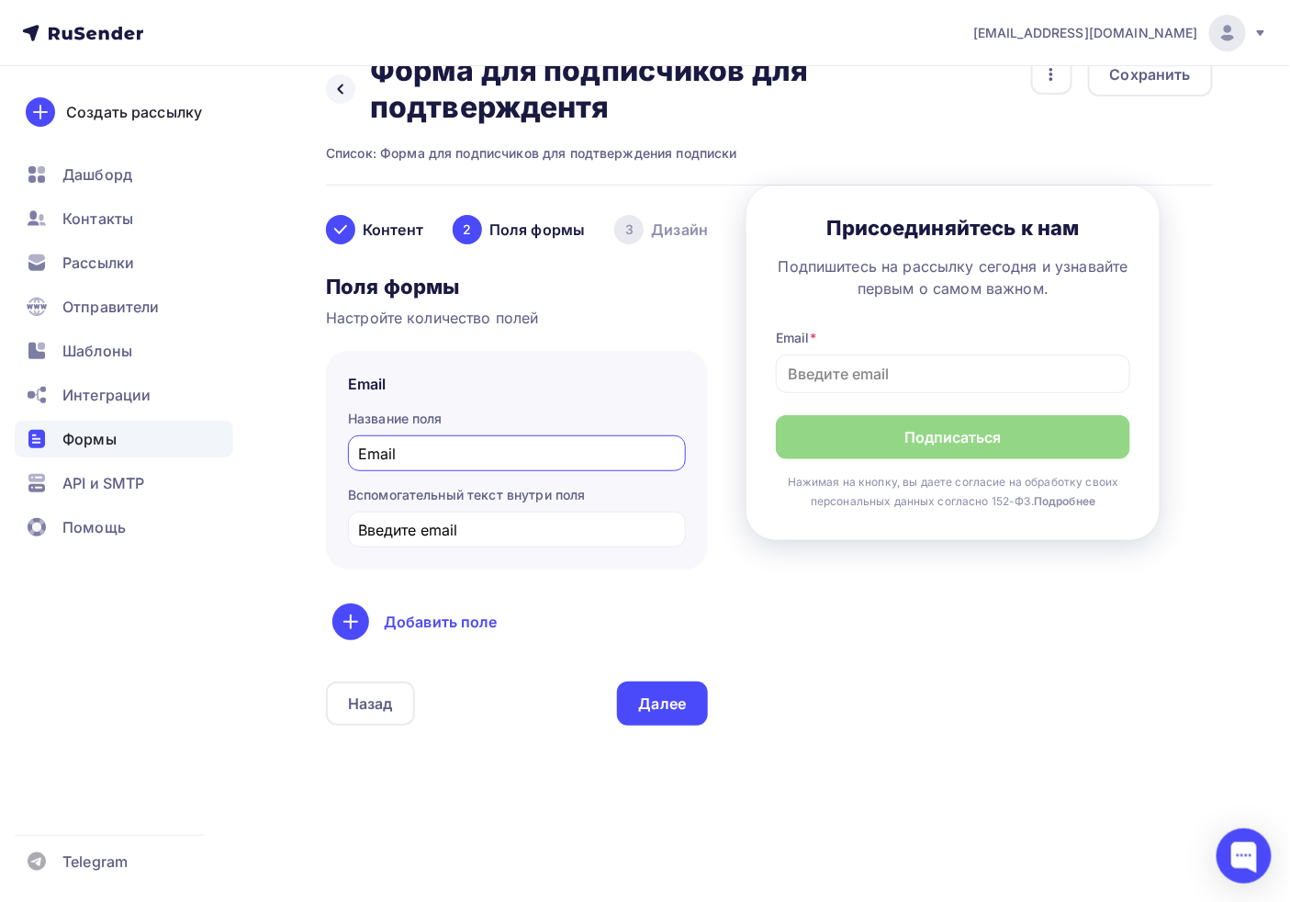
scroll to position [0, 0]
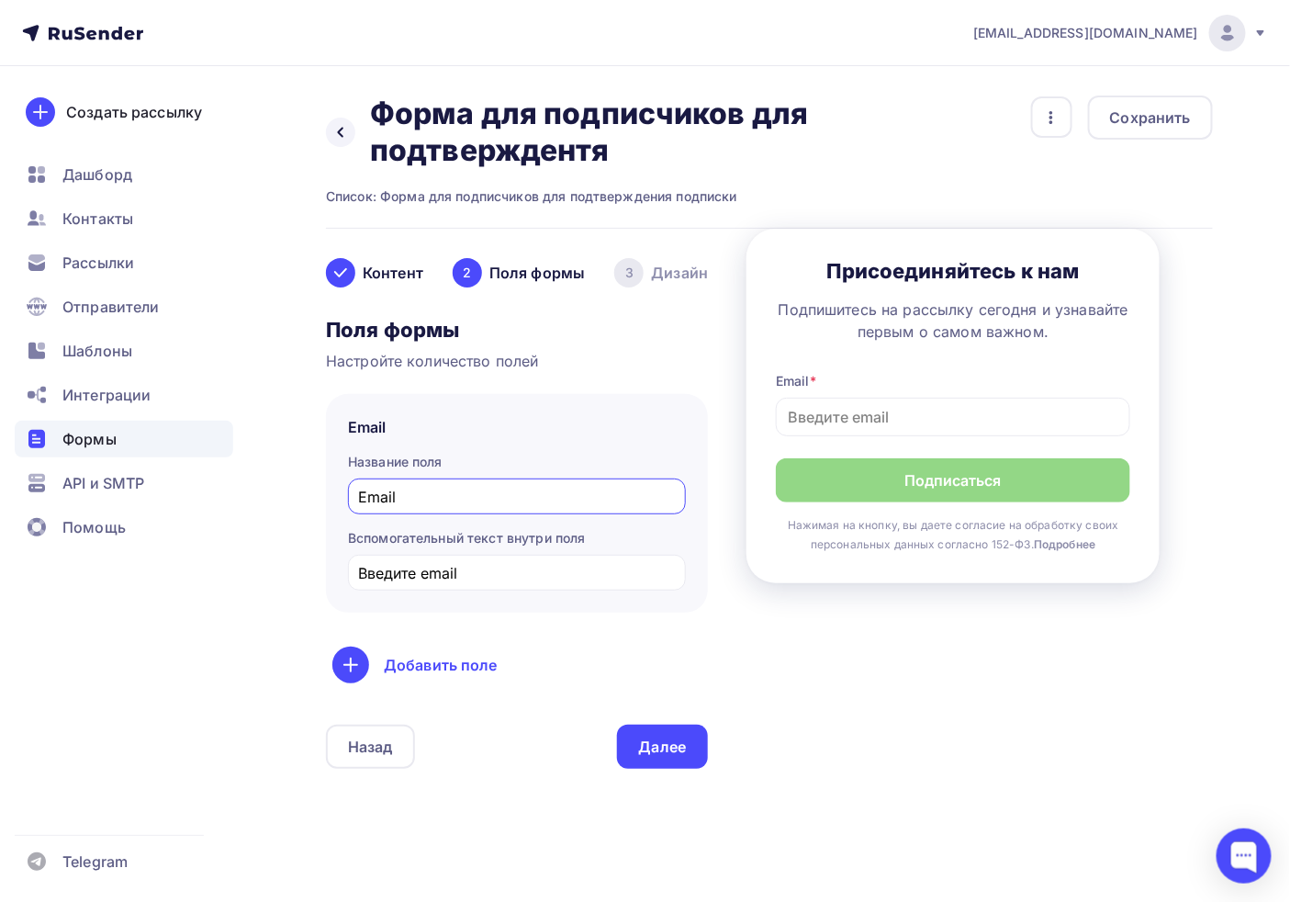
click at [691, 753] on div "Далее" at bounding box center [663, 746] width 92 height 44
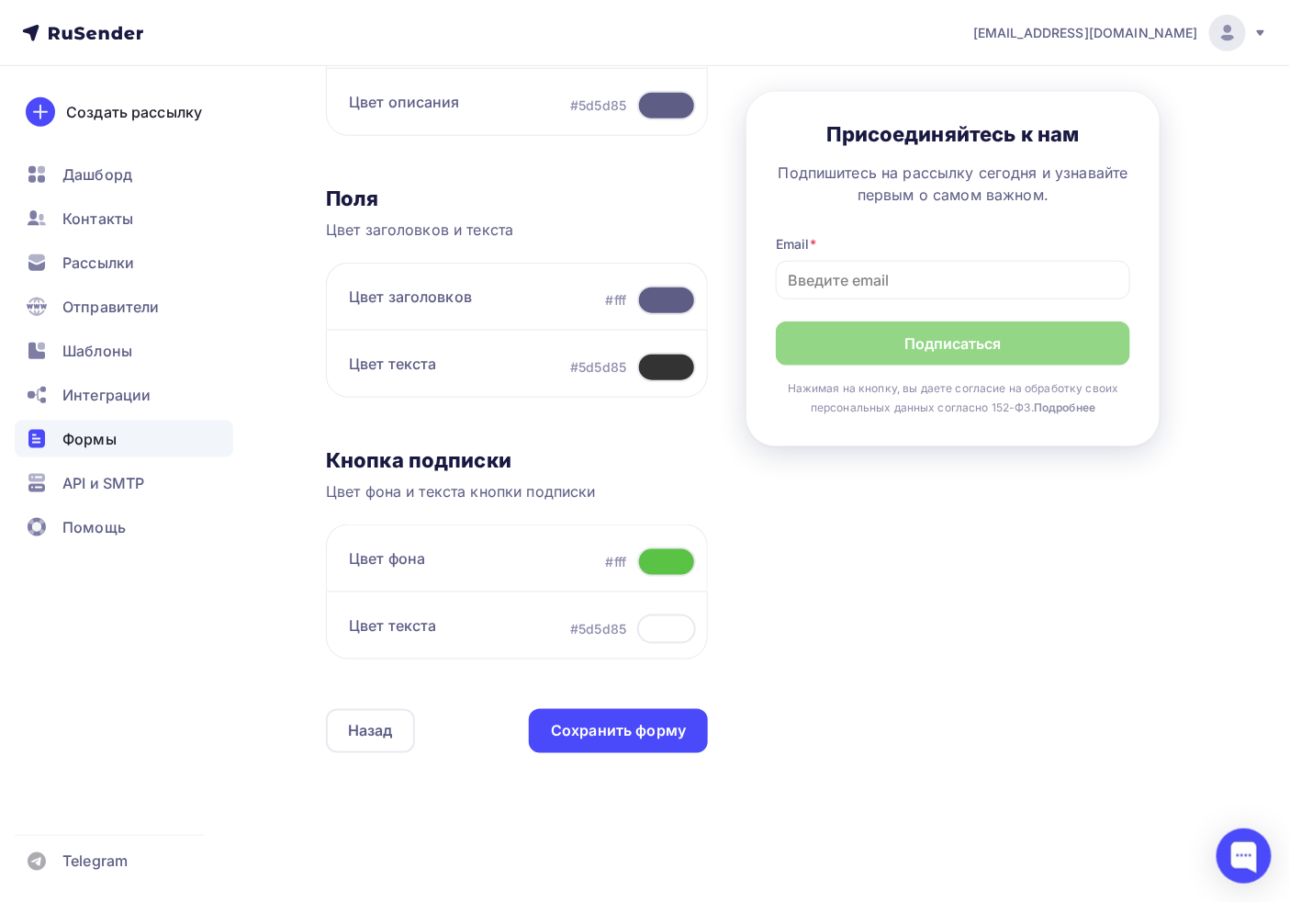
scroll to position [488, 0]
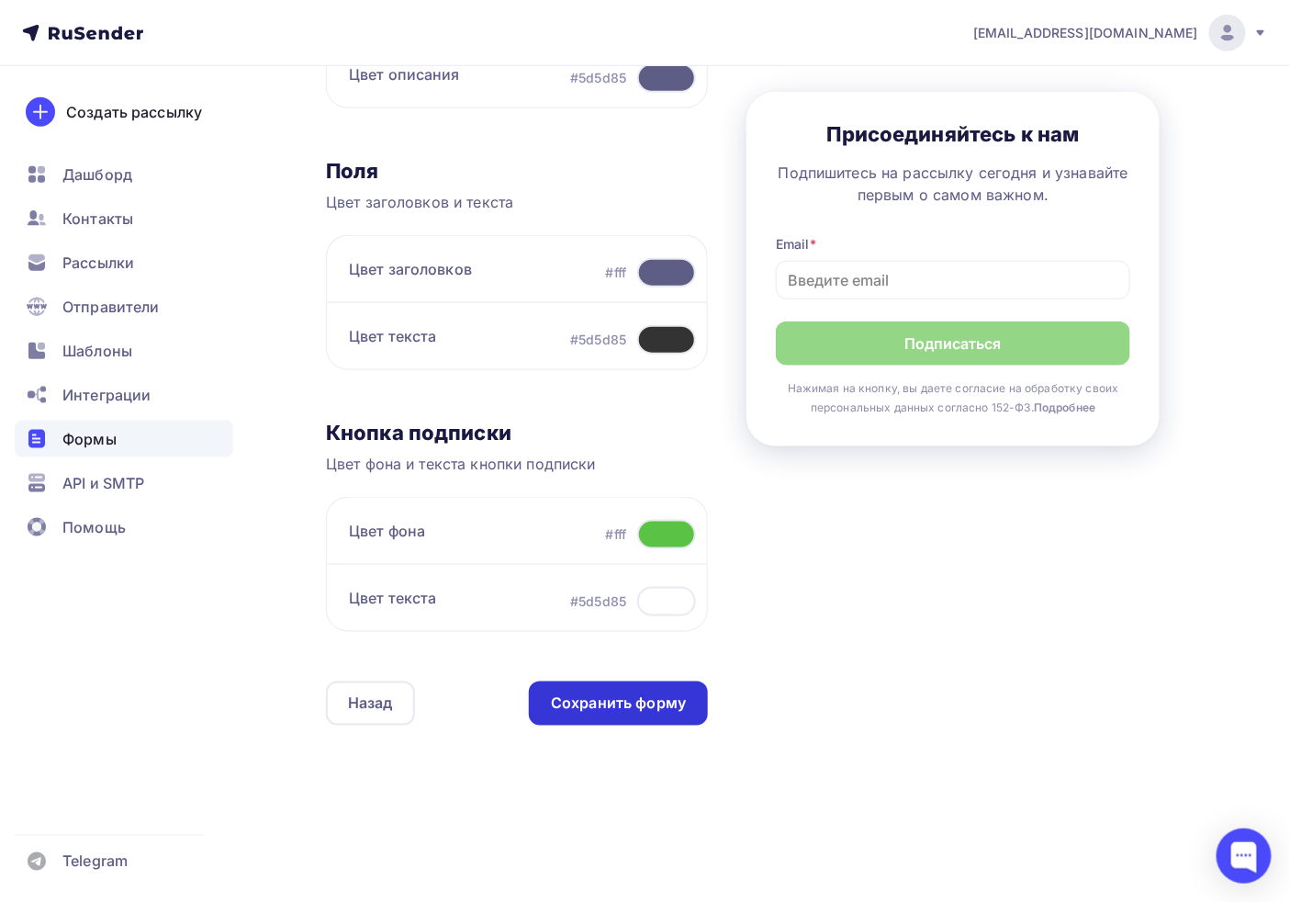
click at [662, 696] on div "Сохранить форму" at bounding box center [618, 703] width 135 height 21
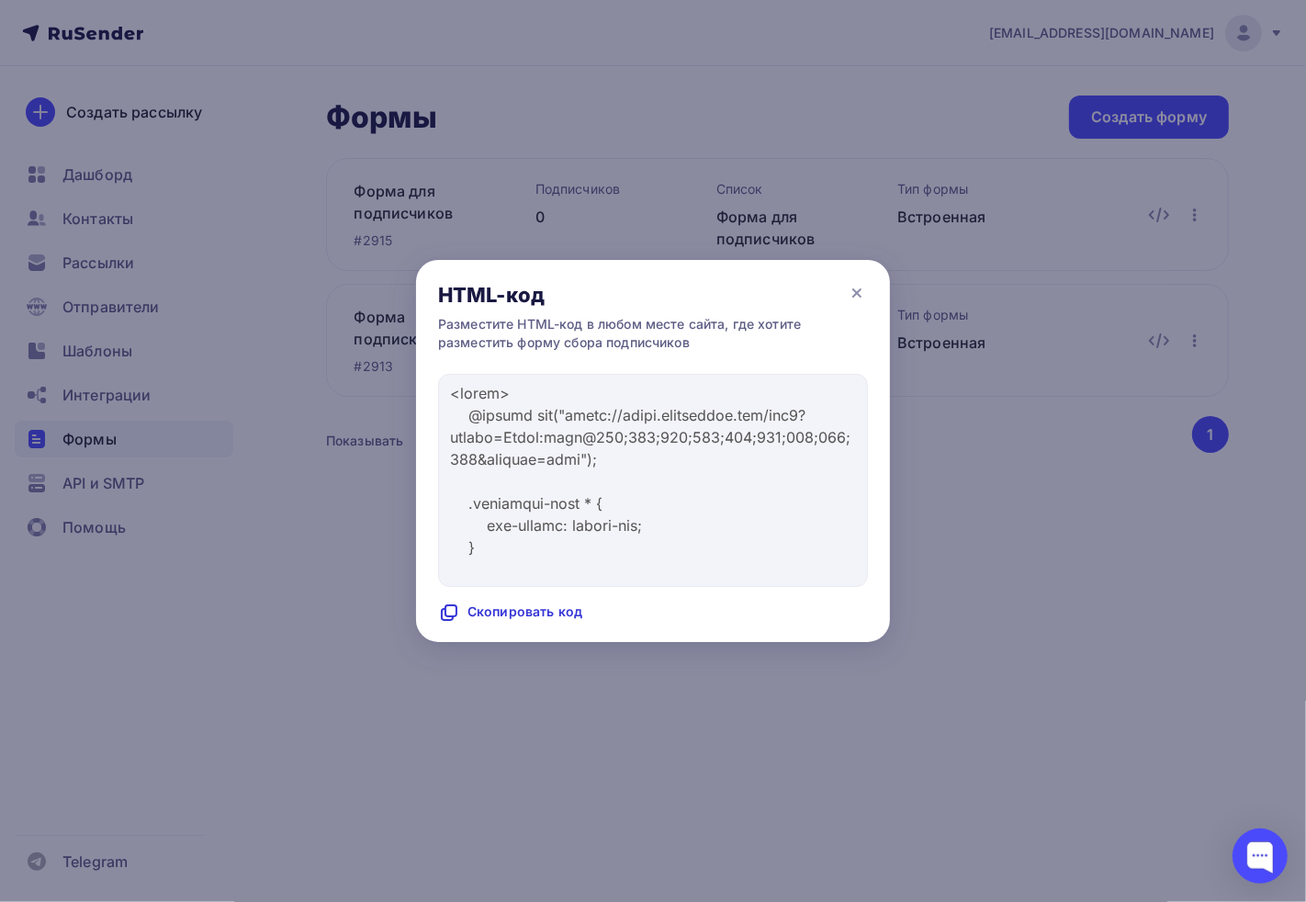
click at [545, 604] on div "Скопировать код" at bounding box center [510, 612] width 144 height 22
click at [852, 294] on icon at bounding box center [857, 293] width 22 height 22
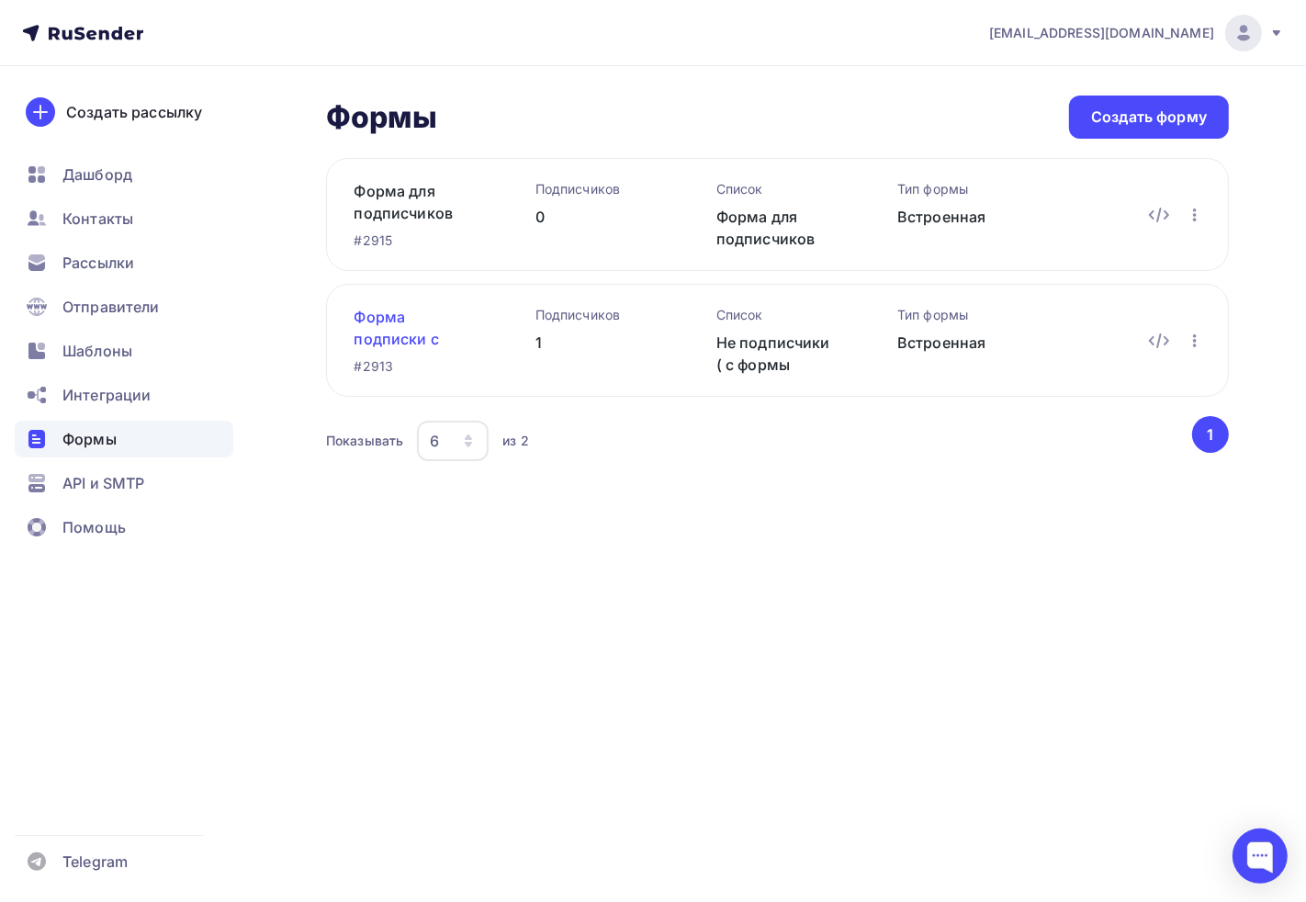
click at [396, 344] on link "Форма подписки с сайта не подписчики" at bounding box center [415, 328] width 122 height 44
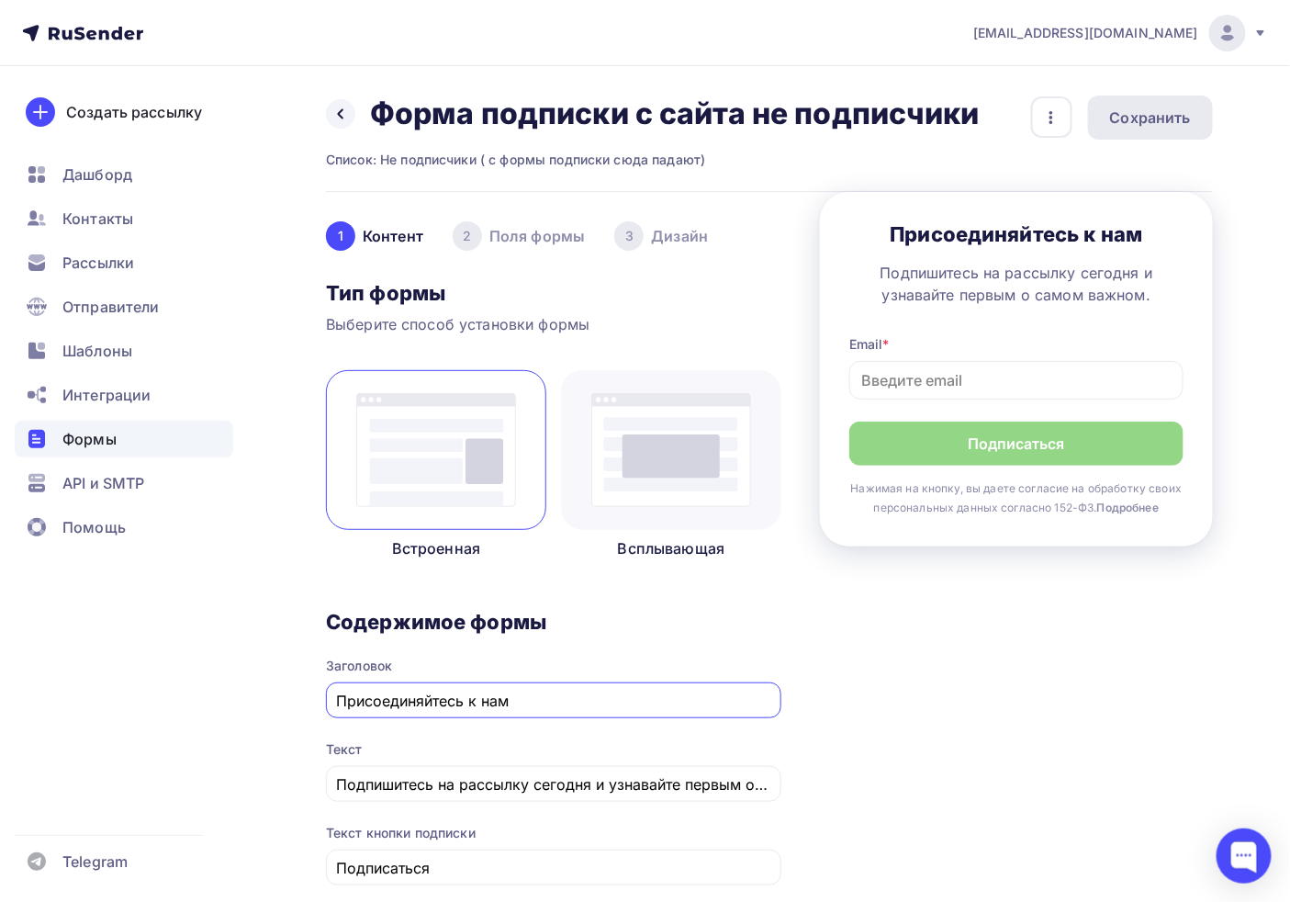
click at [1152, 121] on div "Сохранить" at bounding box center [1150, 118] width 81 height 22
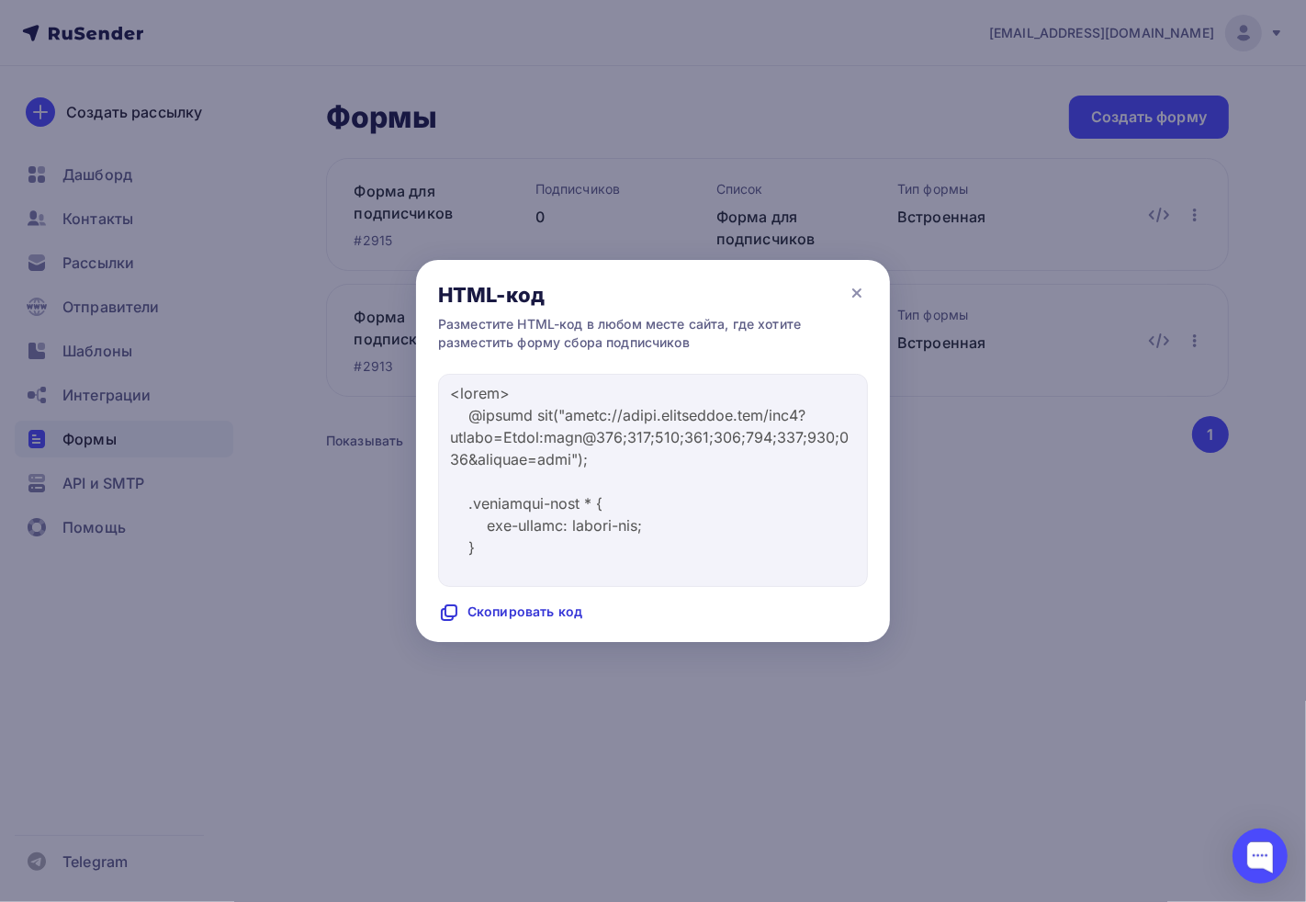
click at [507, 603] on div "Скопировать код" at bounding box center [510, 612] width 144 height 22
click at [855, 275] on div "HTML-код" at bounding box center [653, 287] width 474 height 55
click at [855, 282] on icon at bounding box center [857, 293] width 22 height 22
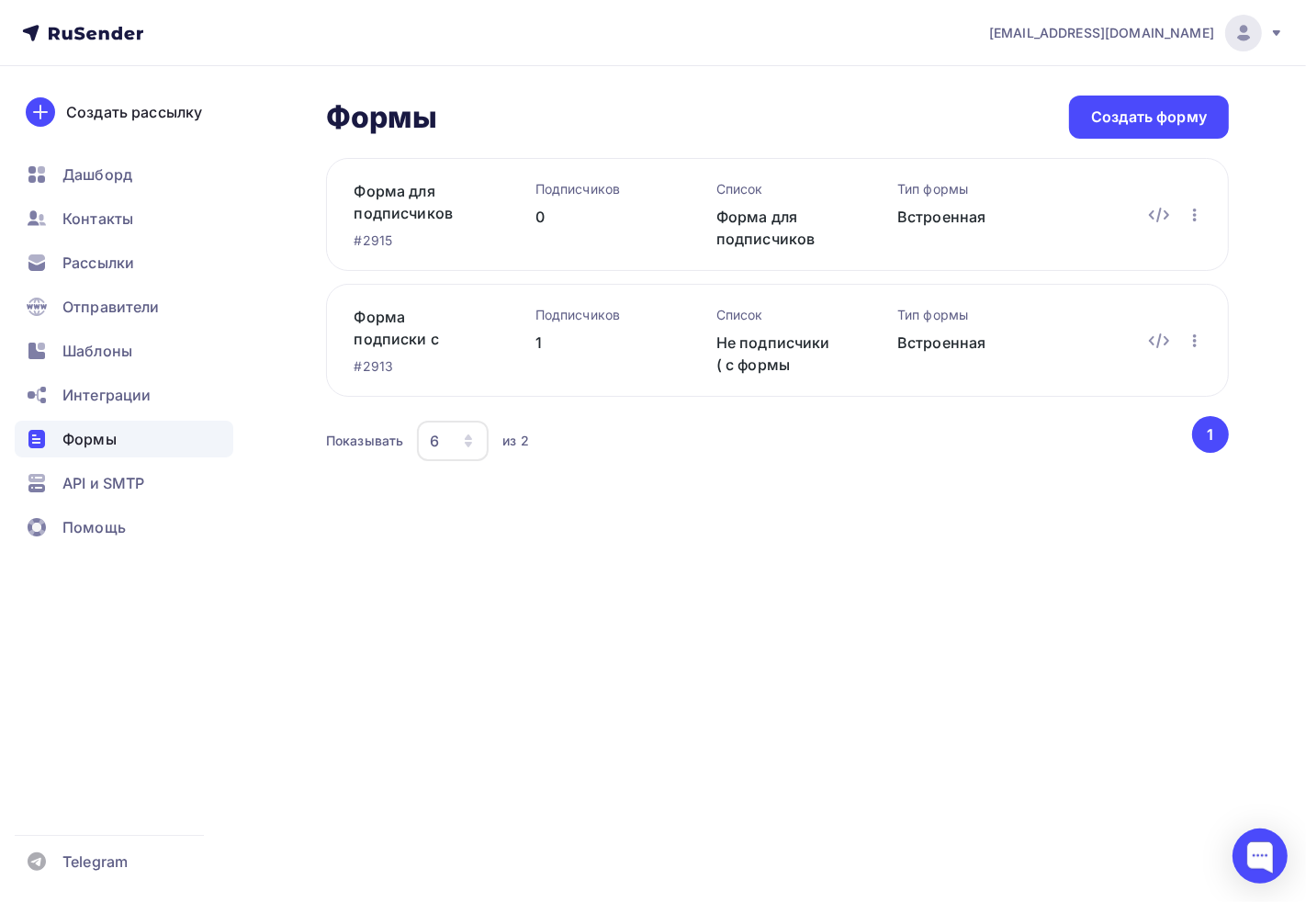
click at [104, 241] on ul "Дашборд Контакты Рассылки Отправители Шаблоны Интеграции Формы API и SMTP Помощь" at bounding box center [124, 355] width 219 height 399
drag, startPoint x: 104, startPoint y: 241, endPoint x: 69, endPoint y: 215, distance: 43.9
click at [104, 241] on ul "Дашборд Контакты Рассылки Отправители Шаблоны Интеграции Формы API и SMTP Помощь" at bounding box center [124, 355] width 219 height 399
click at [69, 215] on span "Контакты" at bounding box center [97, 219] width 71 height 22
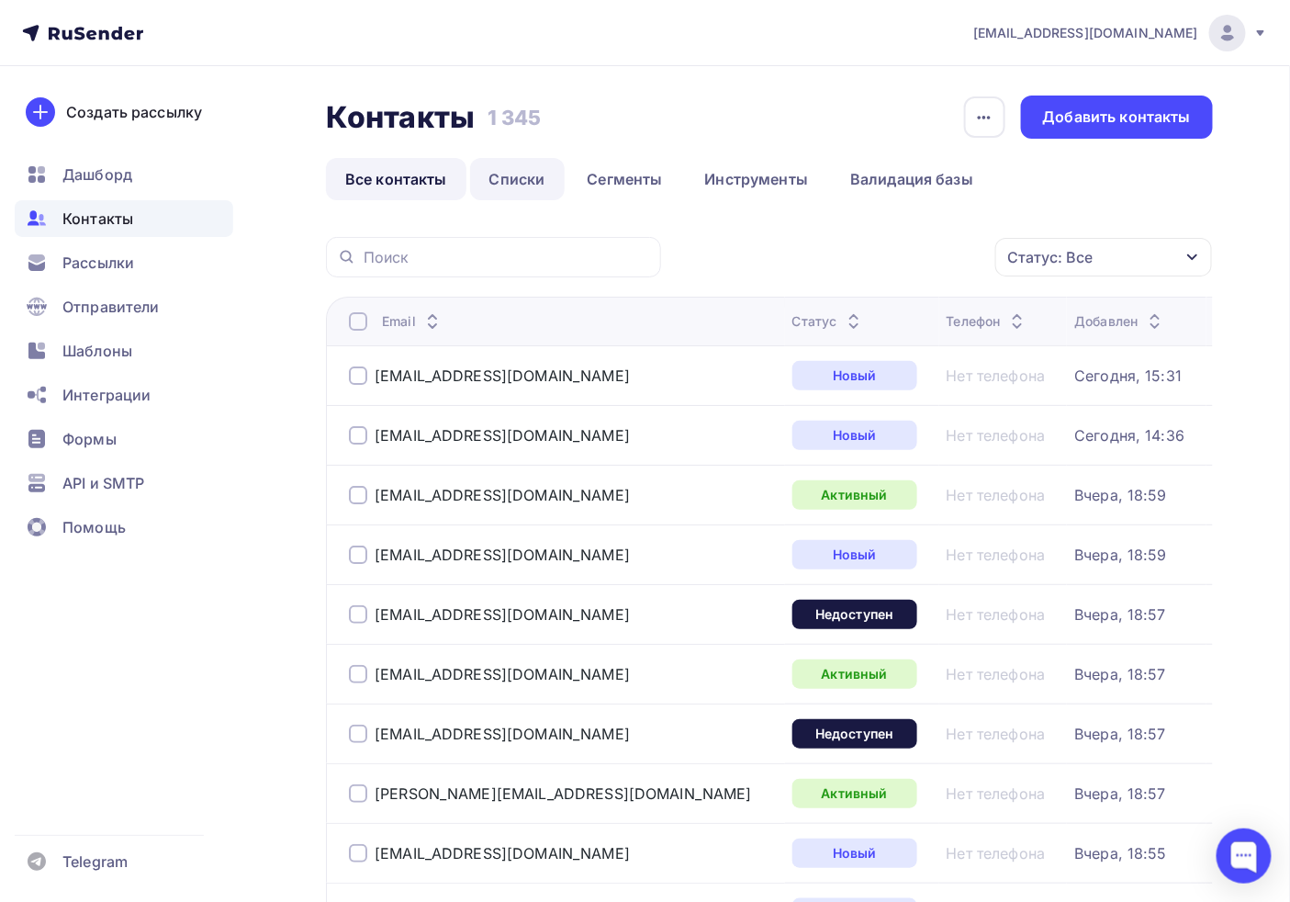
click at [525, 188] on link "Списки" at bounding box center [517, 179] width 95 height 42
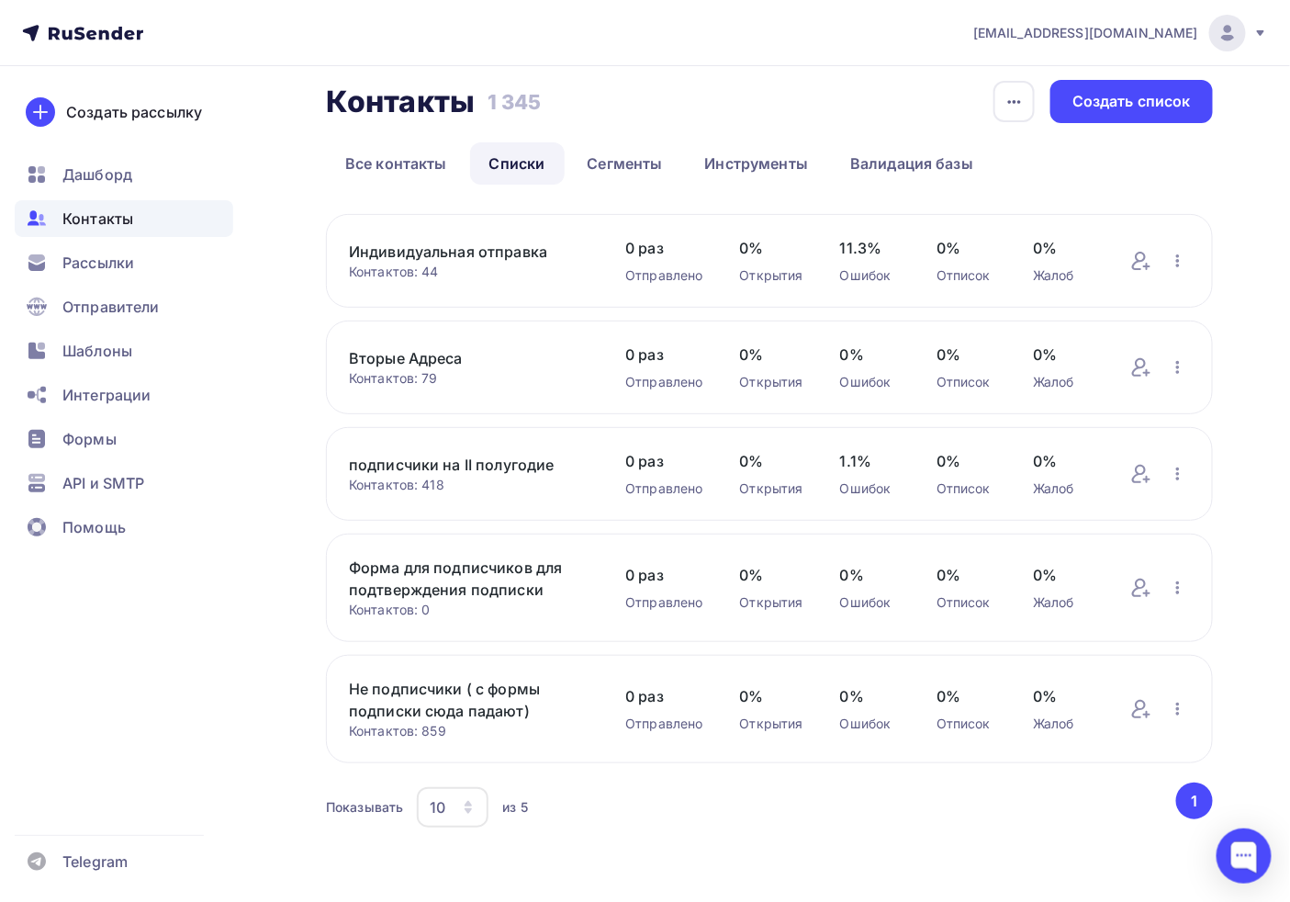
scroll to position [20, 0]
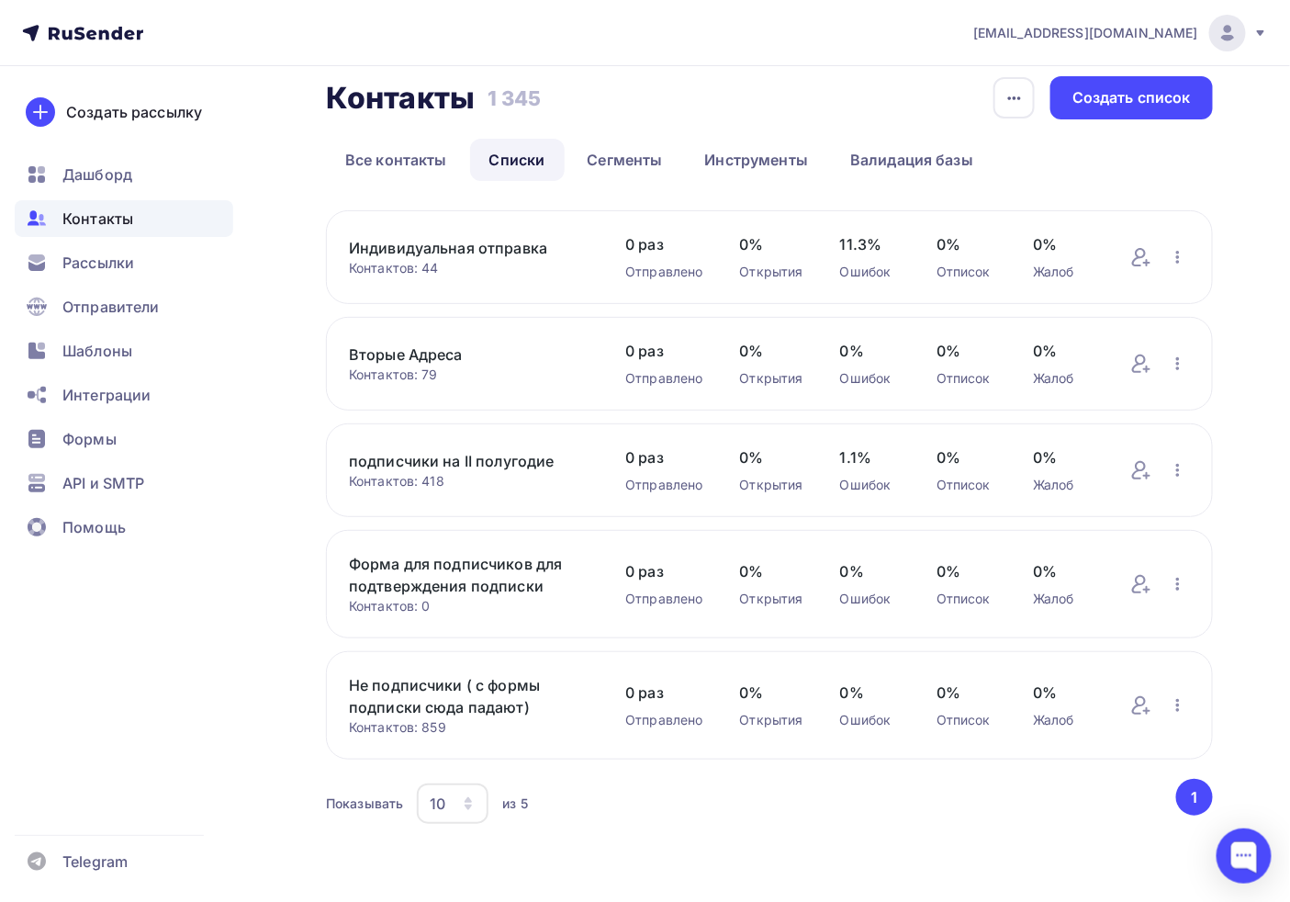
drag, startPoint x: 444, startPoint y: 727, endPoint x: 424, endPoint y: 727, distance: 20.2
click at [424, 727] on div "Контактов: 859" at bounding box center [469, 727] width 240 height 18
click at [602, 756] on div "Не подписчики ( с формы подписки сюда падают) Контактов: 859 Добавить контакты …" at bounding box center [769, 705] width 887 height 108
click at [1175, 700] on icon "button" at bounding box center [1178, 705] width 22 height 22
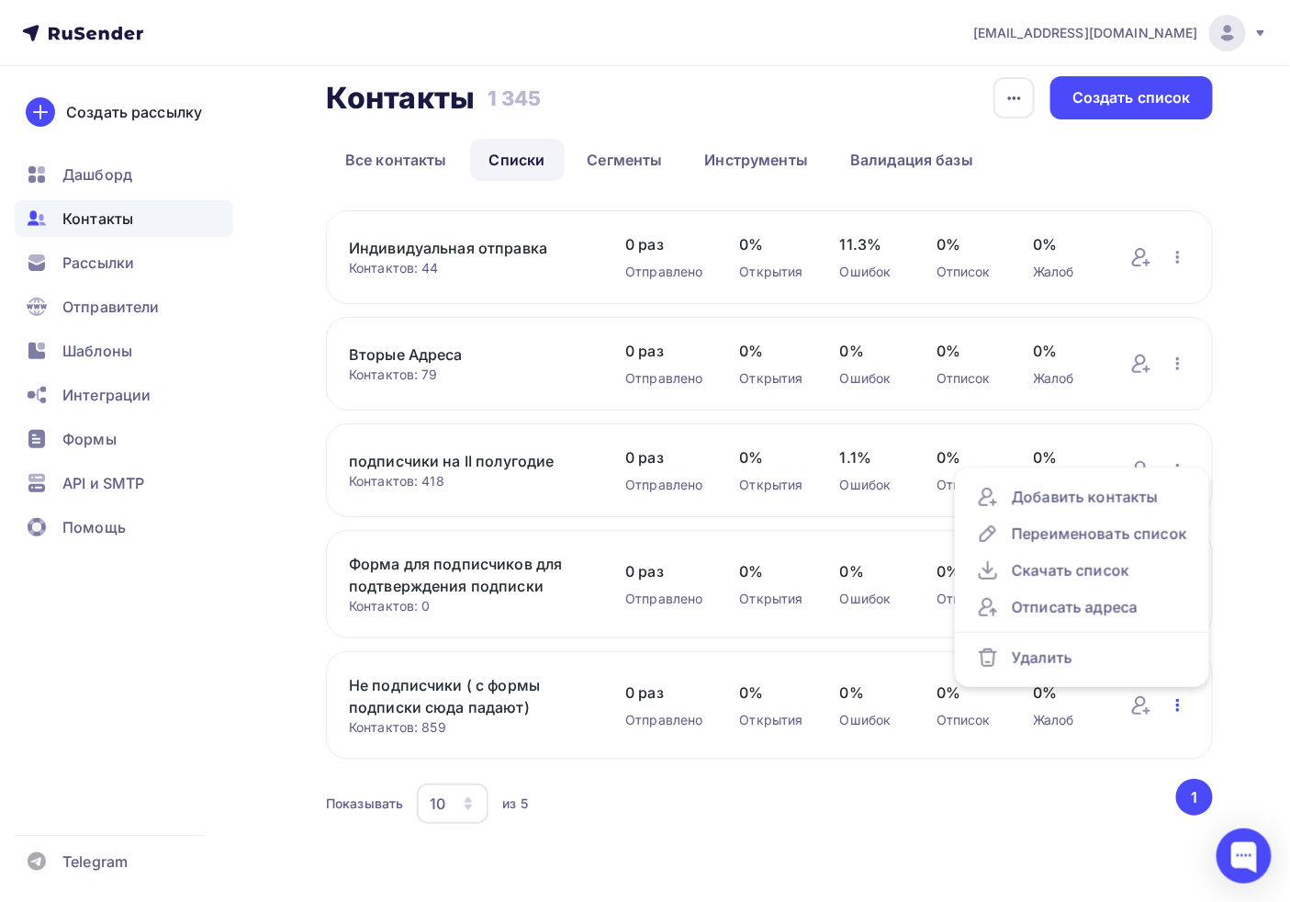
click at [1175, 700] on icon "button" at bounding box center [1178, 705] width 22 height 22
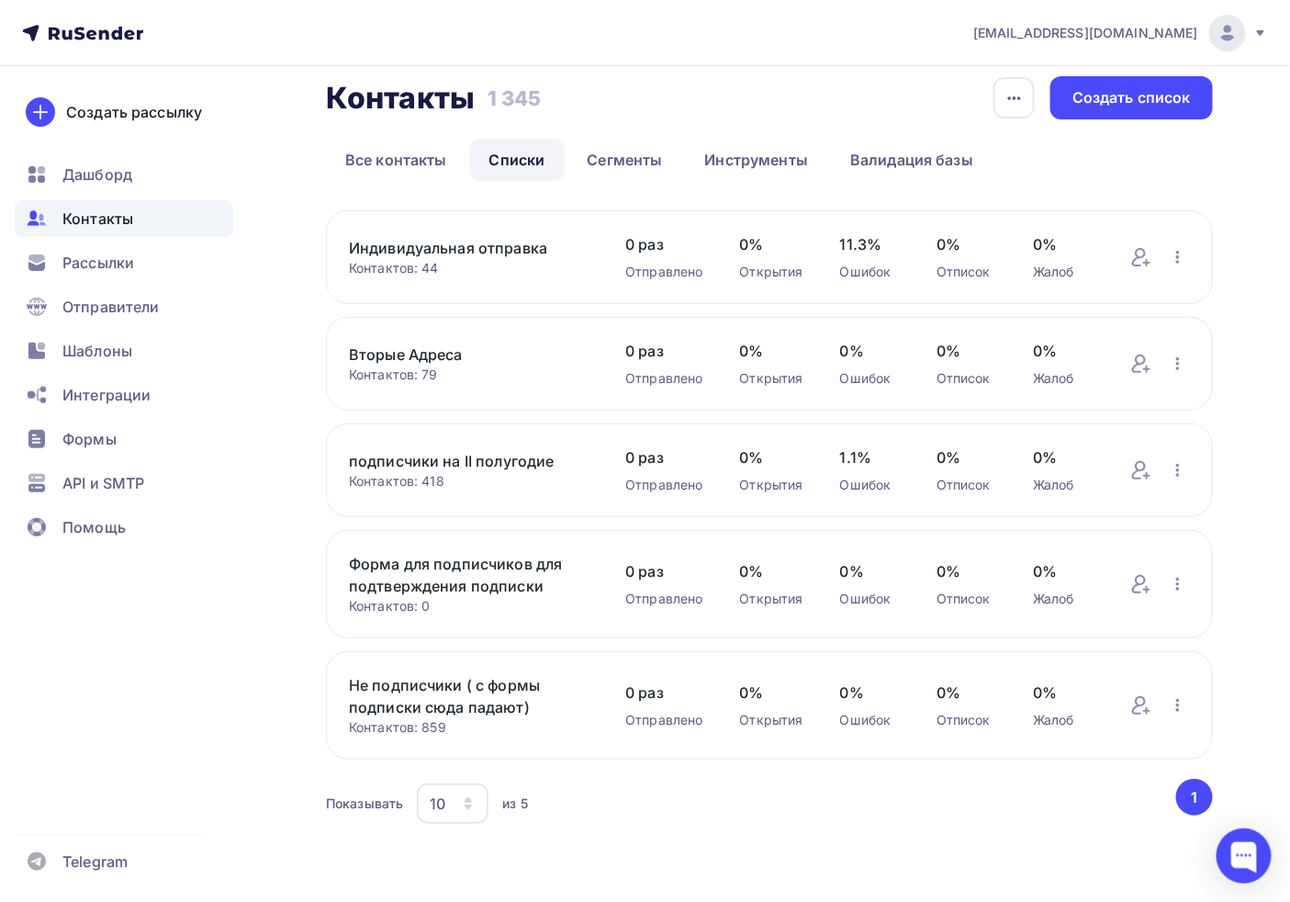
click at [500, 699] on link "Не подписчики ( с формы подписки сюда падают)" at bounding box center [469, 696] width 240 height 44
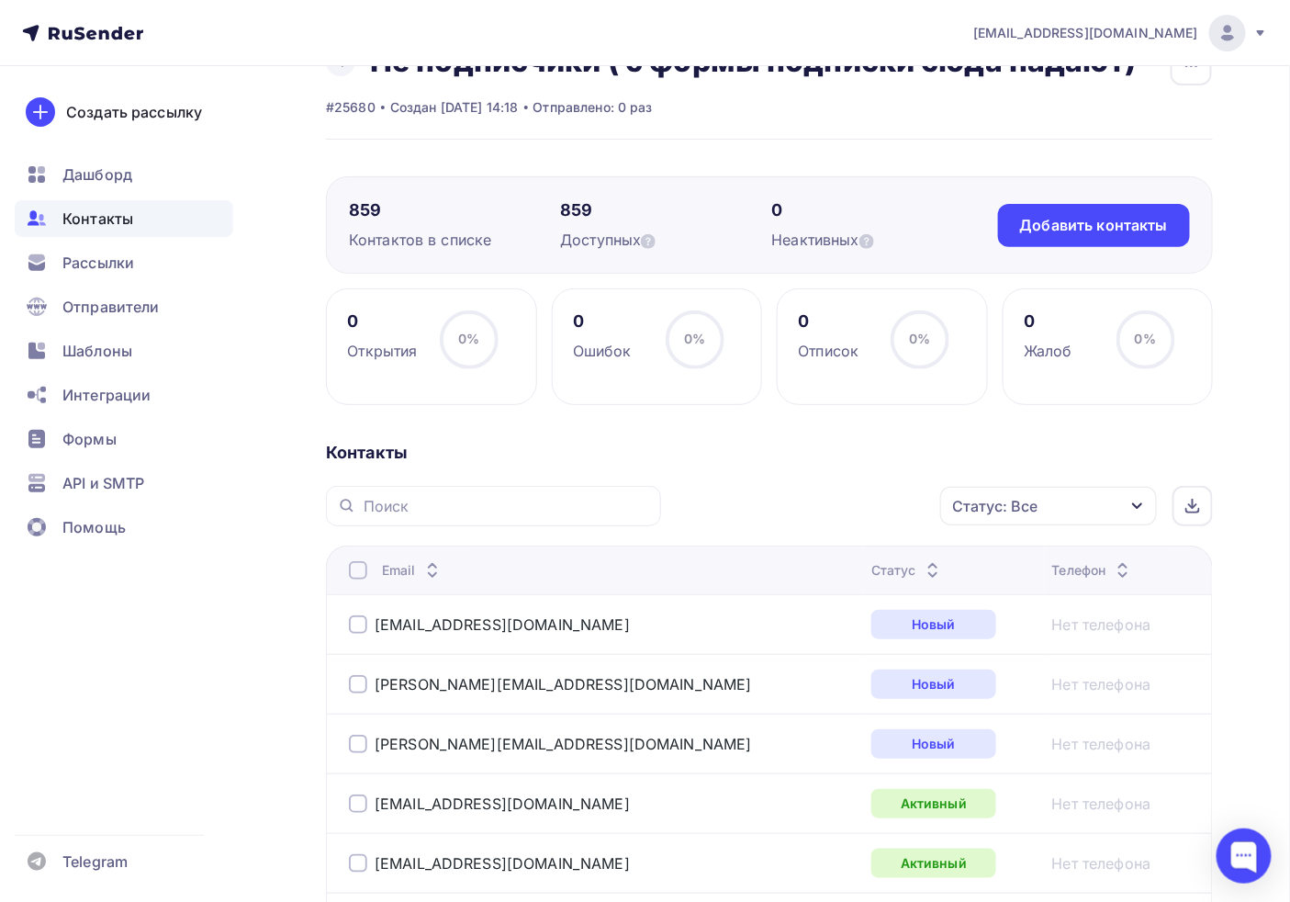
scroll to position [102, 0]
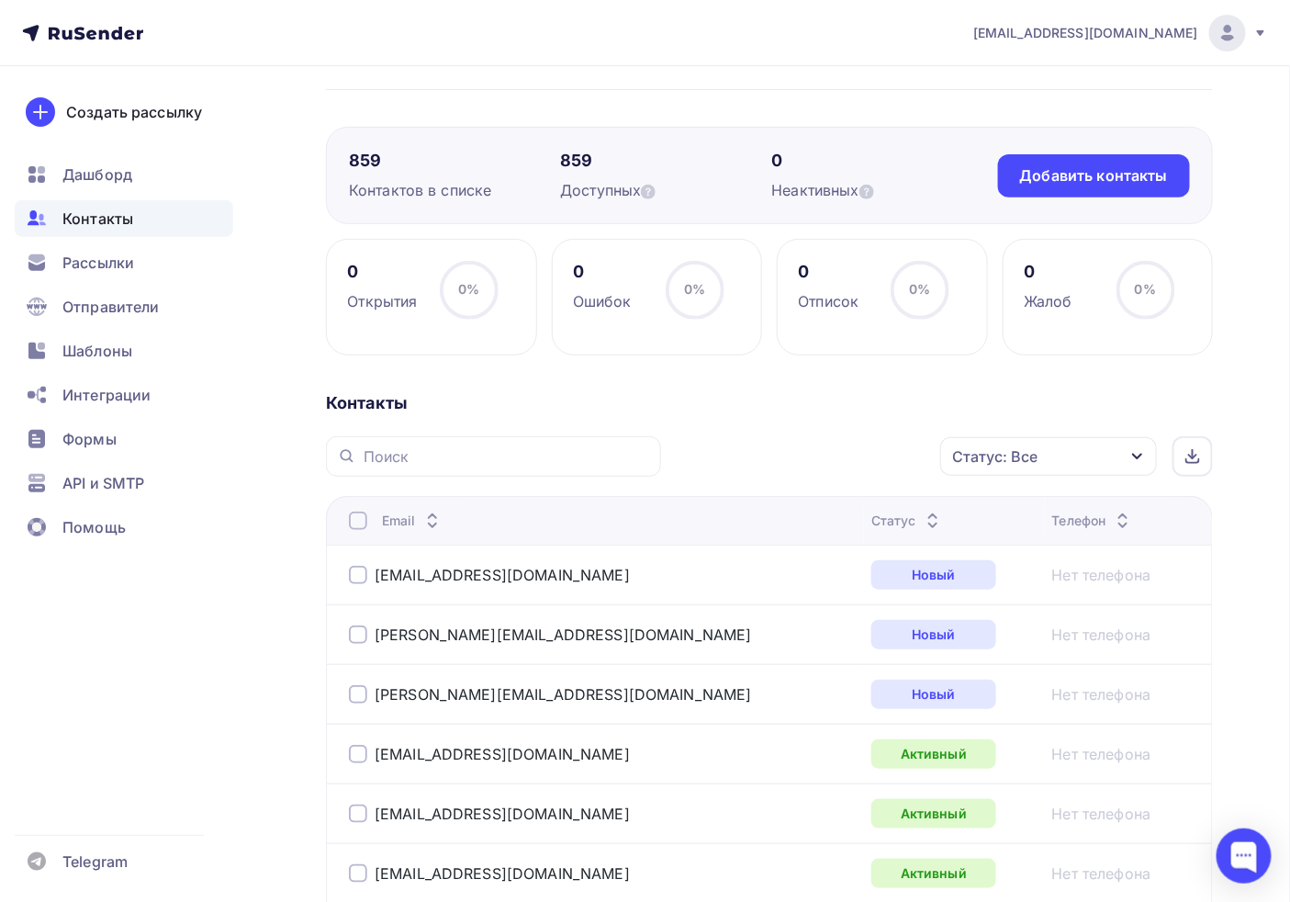
click at [993, 457] on div "Статус: Все" at bounding box center [994, 456] width 85 height 22
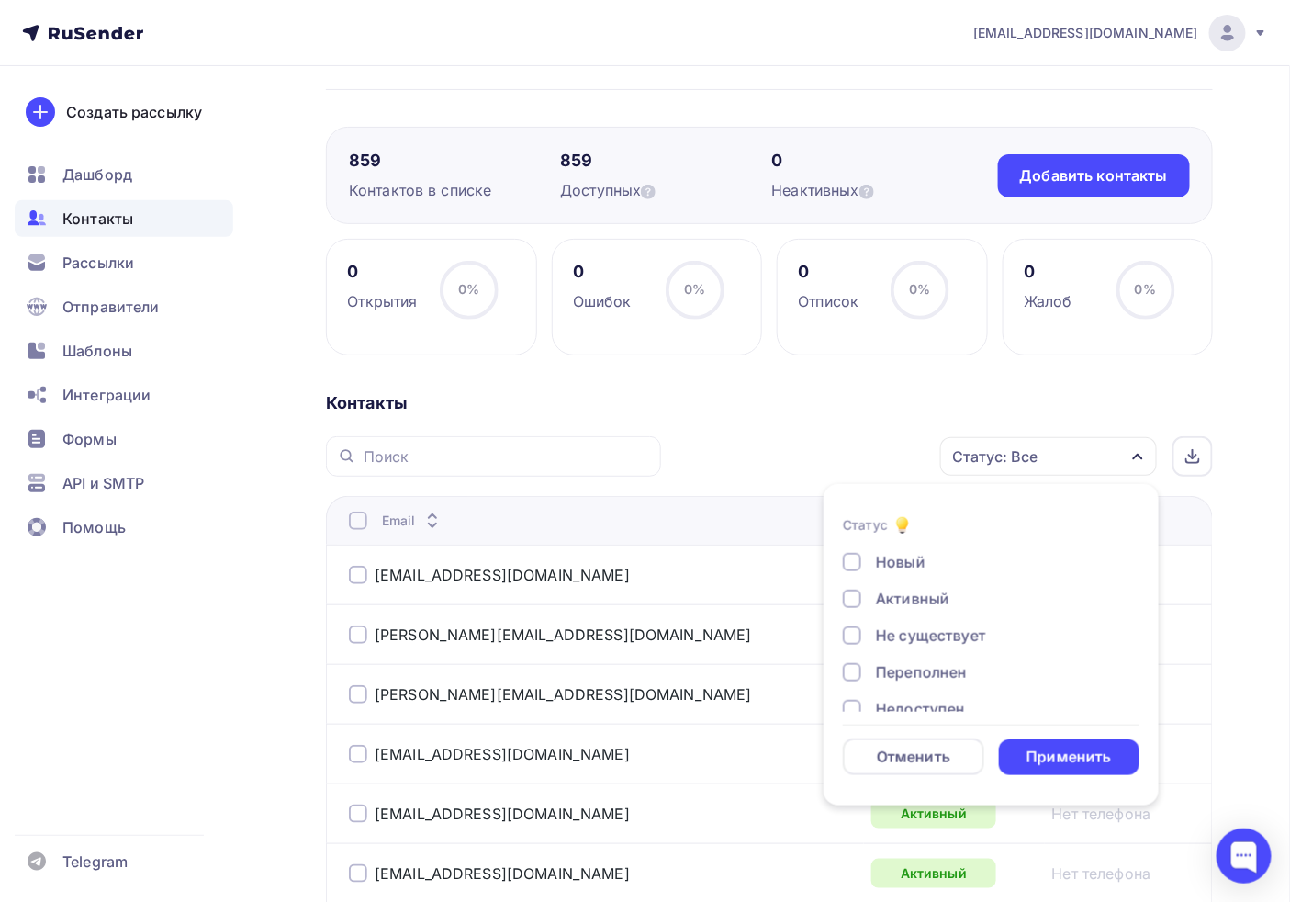
click at [886, 564] on div "Новый" at bounding box center [901, 562] width 50 height 22
click at [1053, 747] on div "Применить" at bounding box center [1069, 757] width 84 height 21
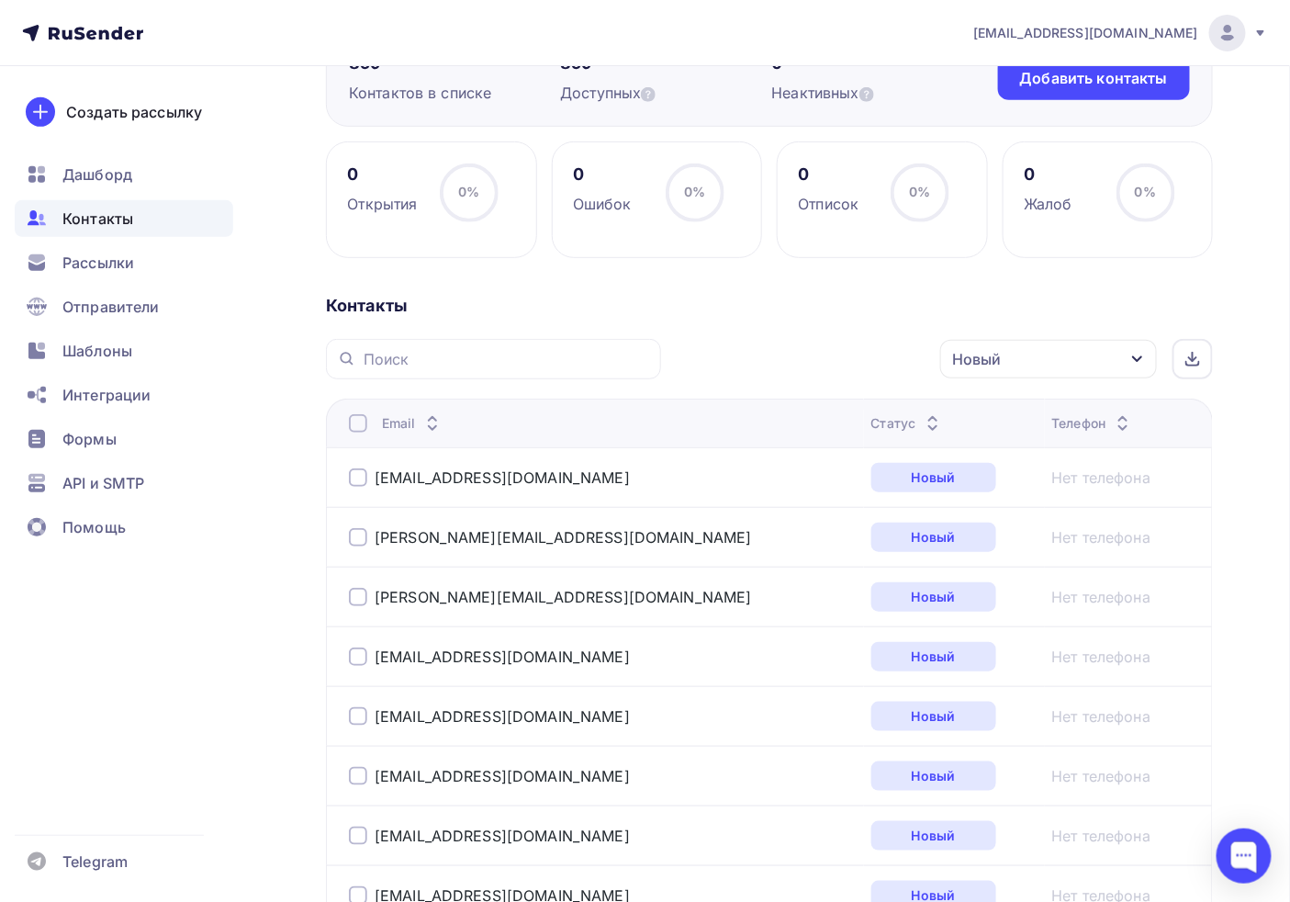
scroll to position [306, 0]
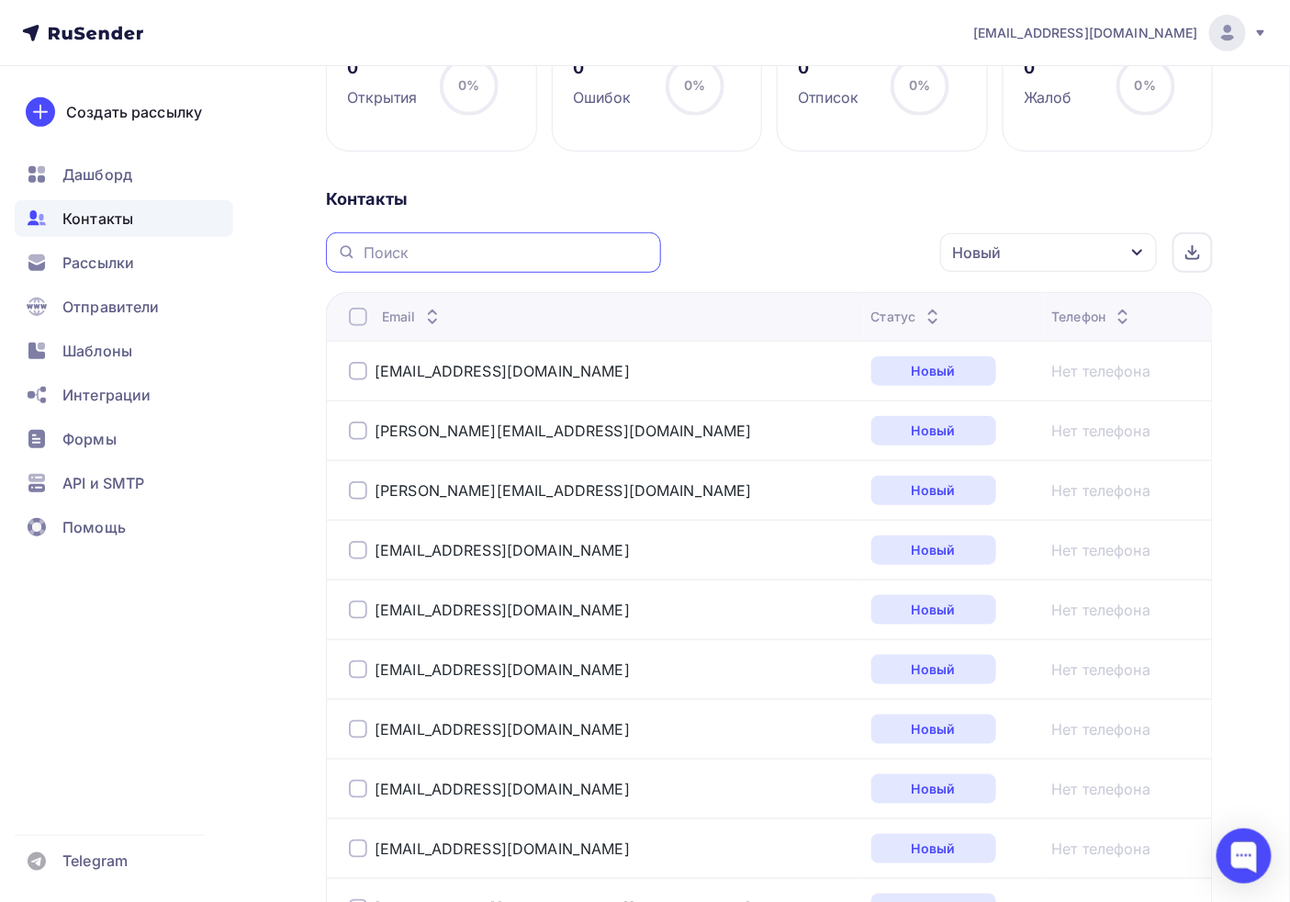
click at [457, 255] on input "text" at bounding box center [507, 252] width 286 height 20
paste input "[EMAIL_ADDRESS][DOMAIN_NAME]"
click at [374, 257] on input "[EMAIL_ADDRESS][DOMAIN_NAME]" at bounding box center [507, 252] width 286 height 20
click at [370, 252] on input "[EMAIL_ADDRESS][DOMAIN_NAME]" at bounding box center [507, 252] width 286 height 20
click at [590, 253] on input "[EMAIL_ADDRESS][DOMAIN_NAME]" at bounding box center [507, 252] width 286 height 20
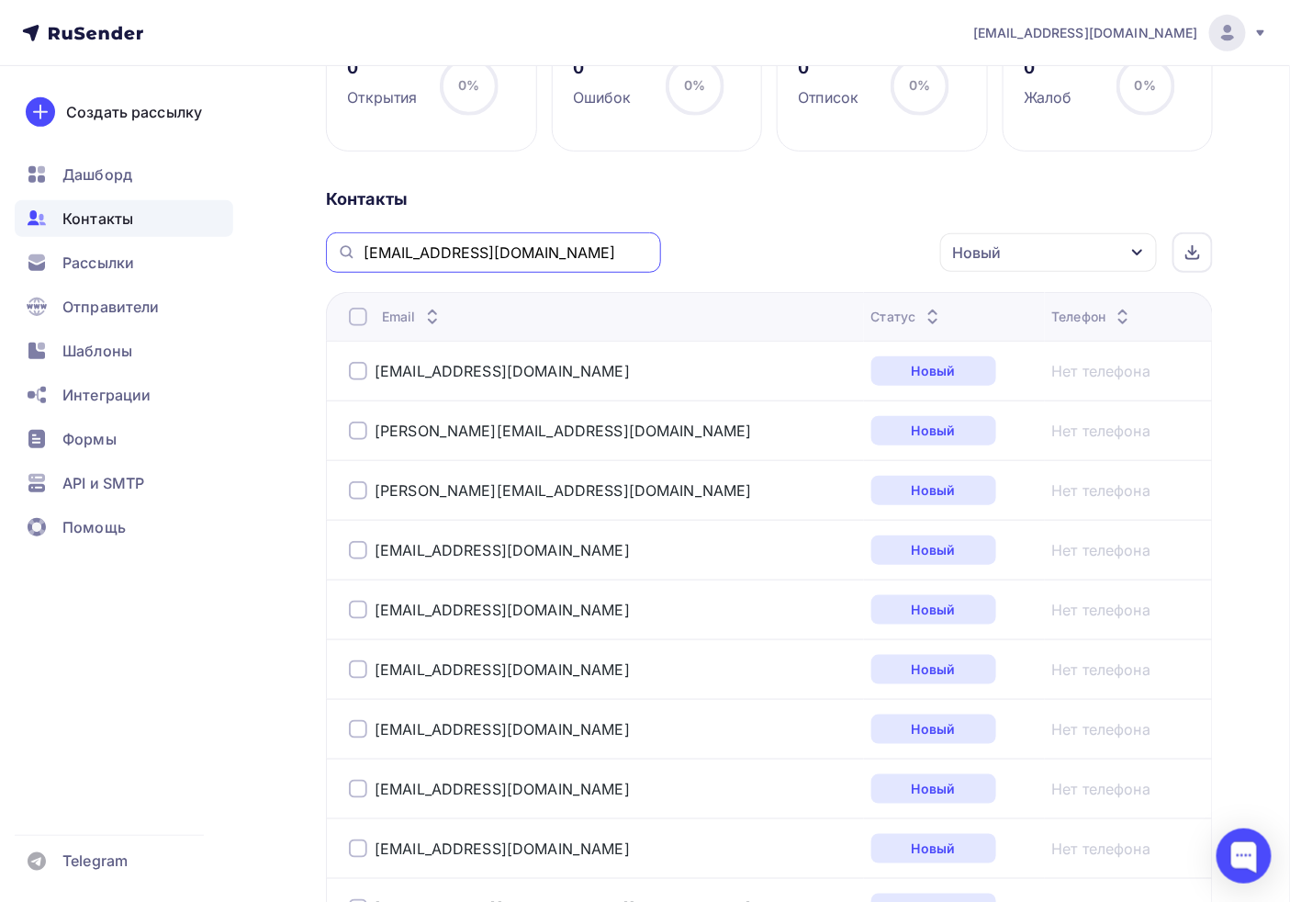
type input "[EMAIL_ADDRESS][DOMAIN_NAME]"
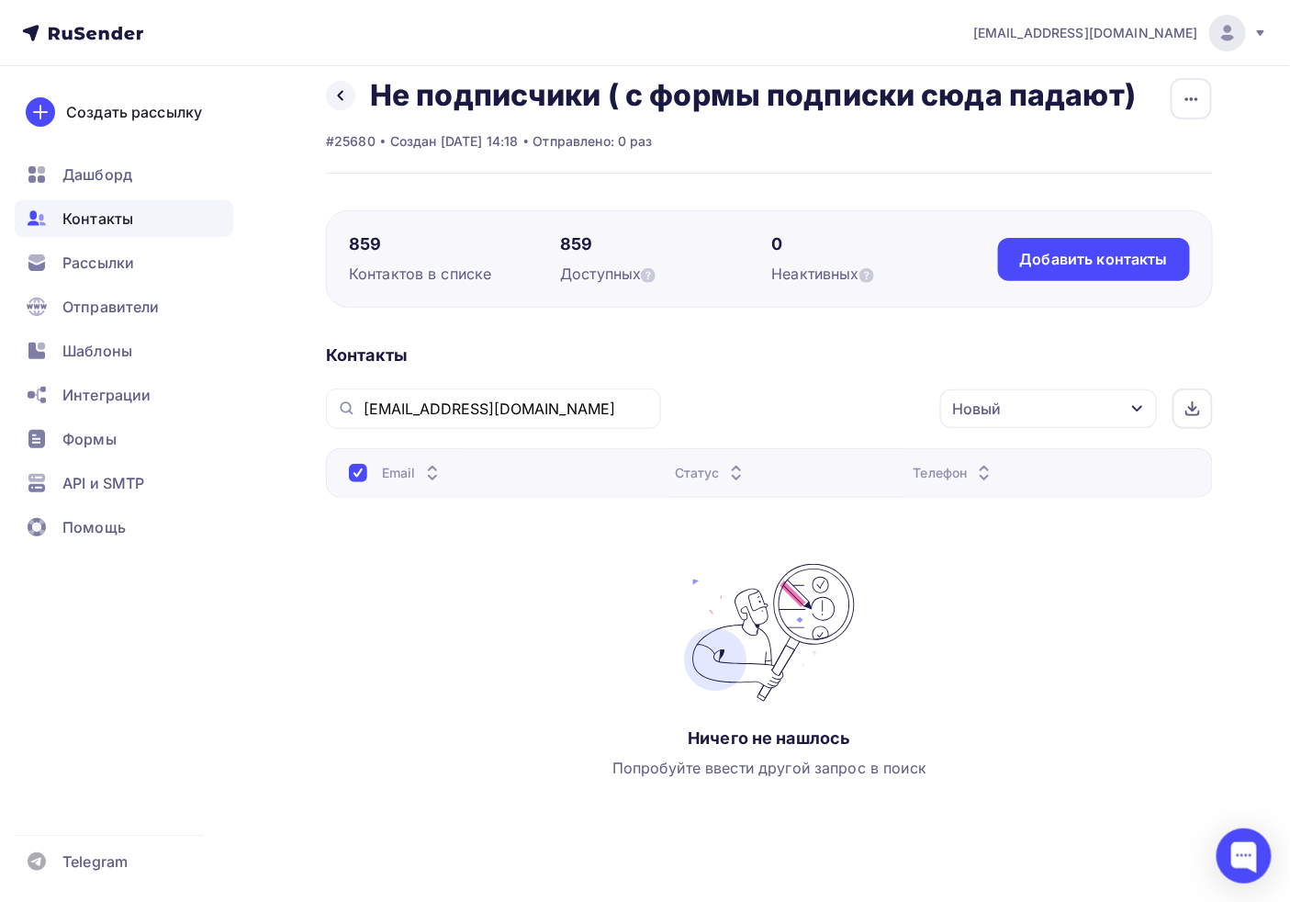
scroll to position [0, 0]
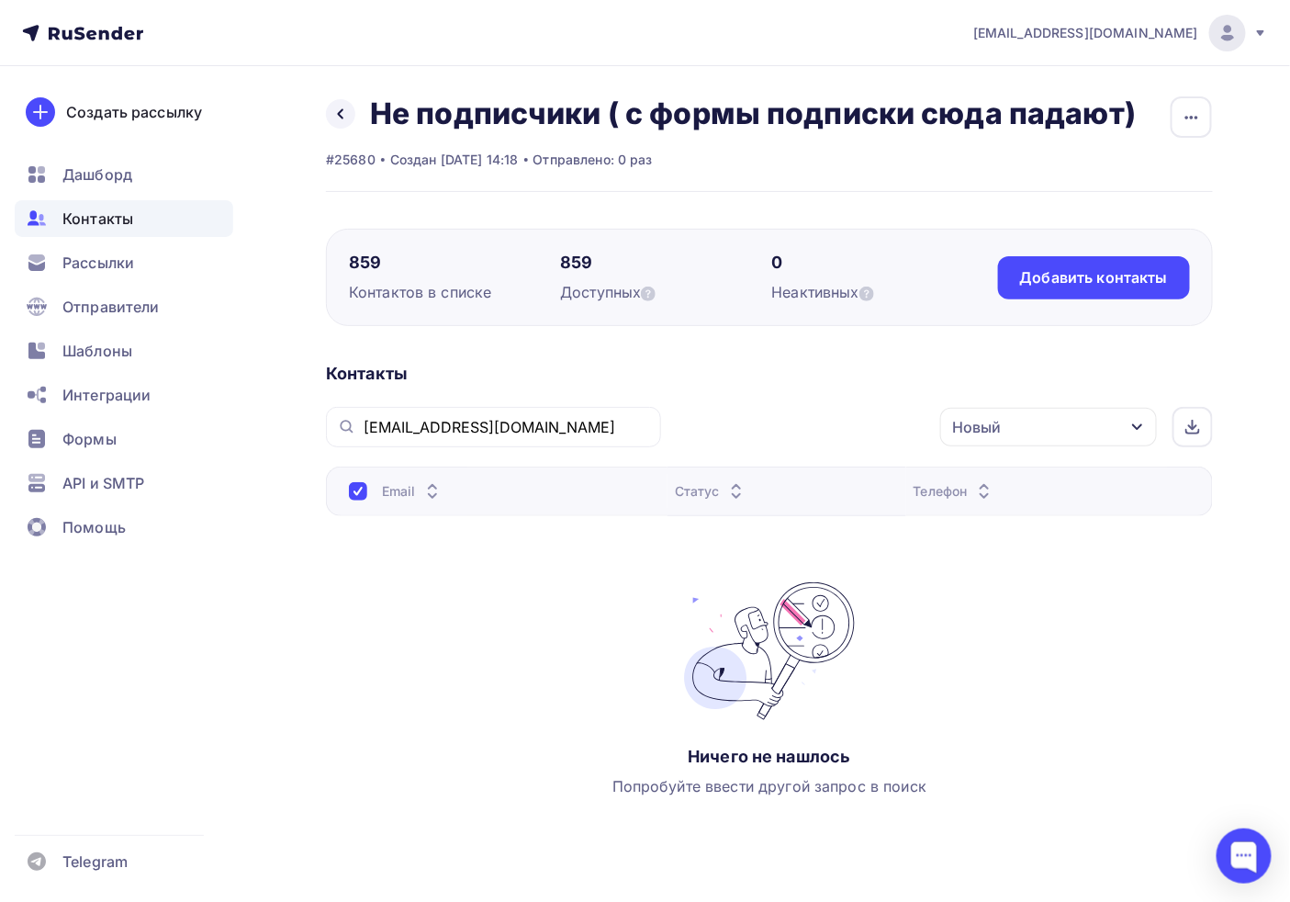
click at [346, 129] on div "Назад Не подписчики ( с формы подписки сюда падают) Переименовать список Скачат…" at bounding box center [731, 113] width 810 height 37
click at [342, 125] on link at bounding box center [340, 113] width 29 height 29
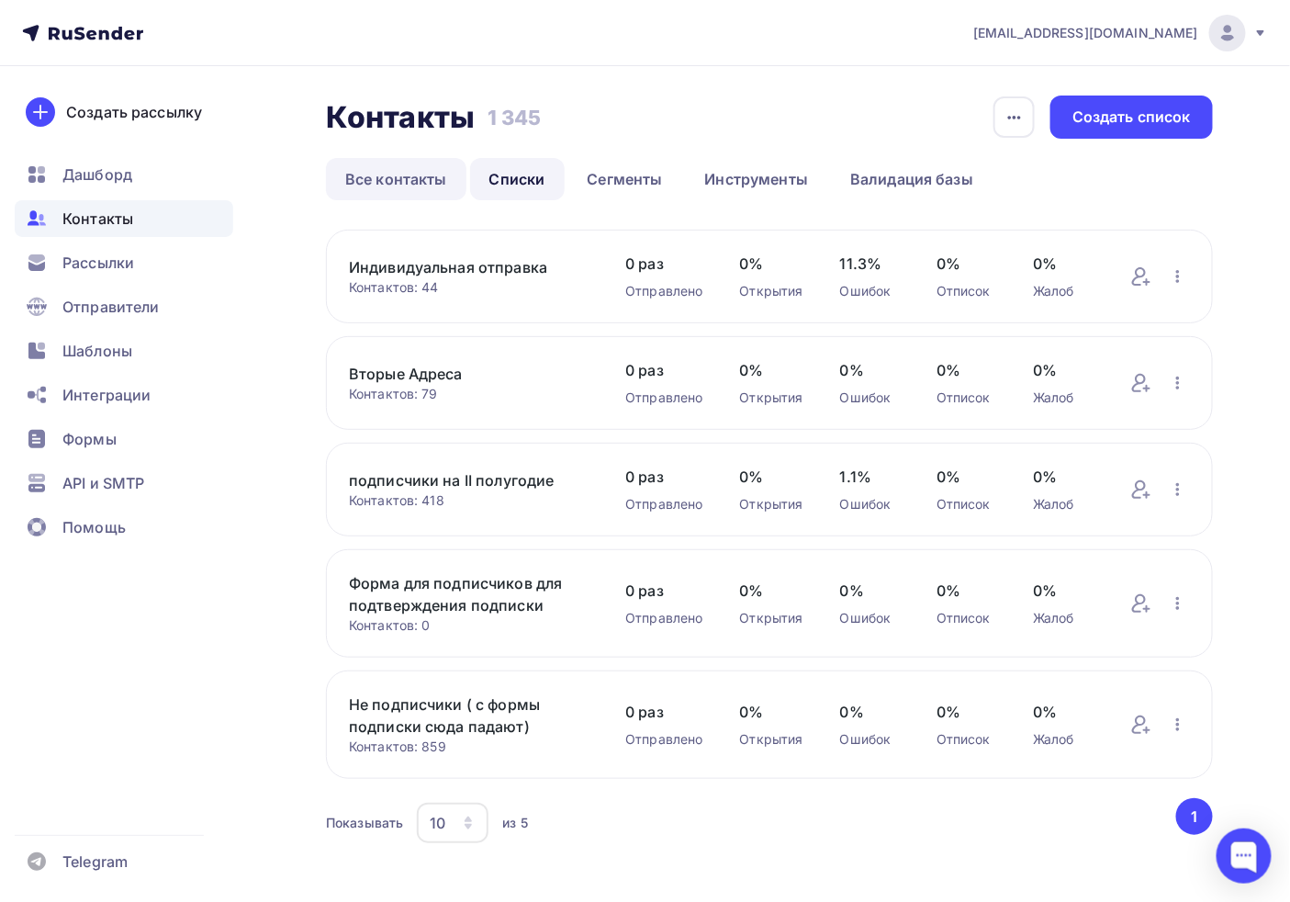
click at [361, 193] on link "Все контакты" at bounding box center [396, 179] width 140 height 42
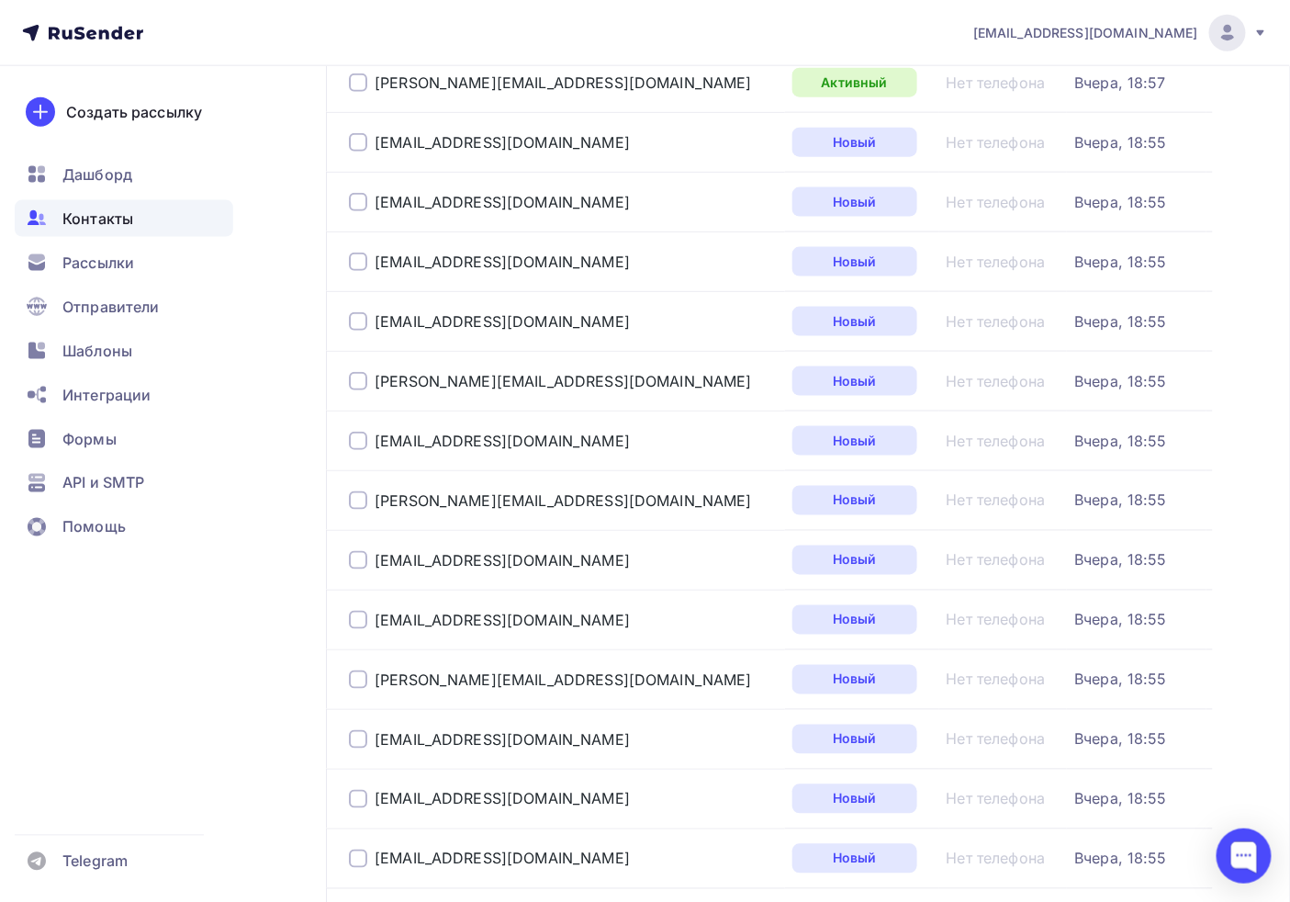
scroll to position [1122, 0]
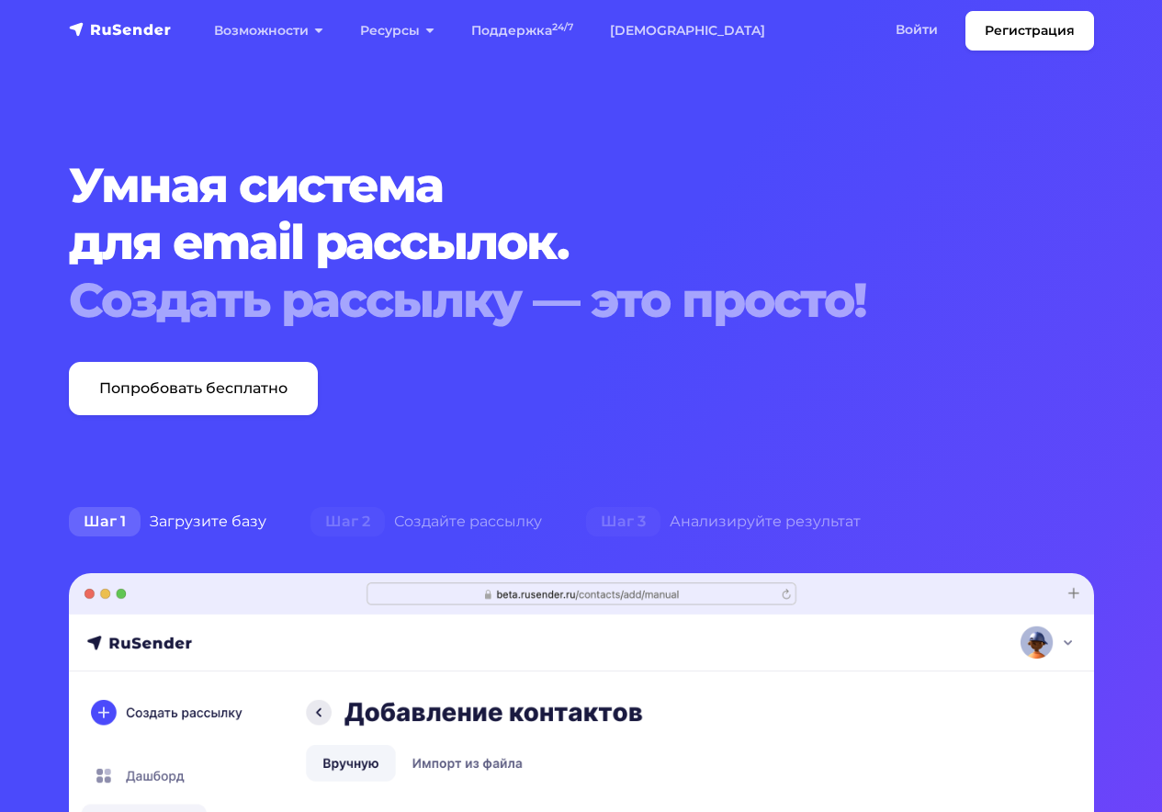
scroll to position [1347, 0]
